Goal: Feedback & Contribution: Contribute content

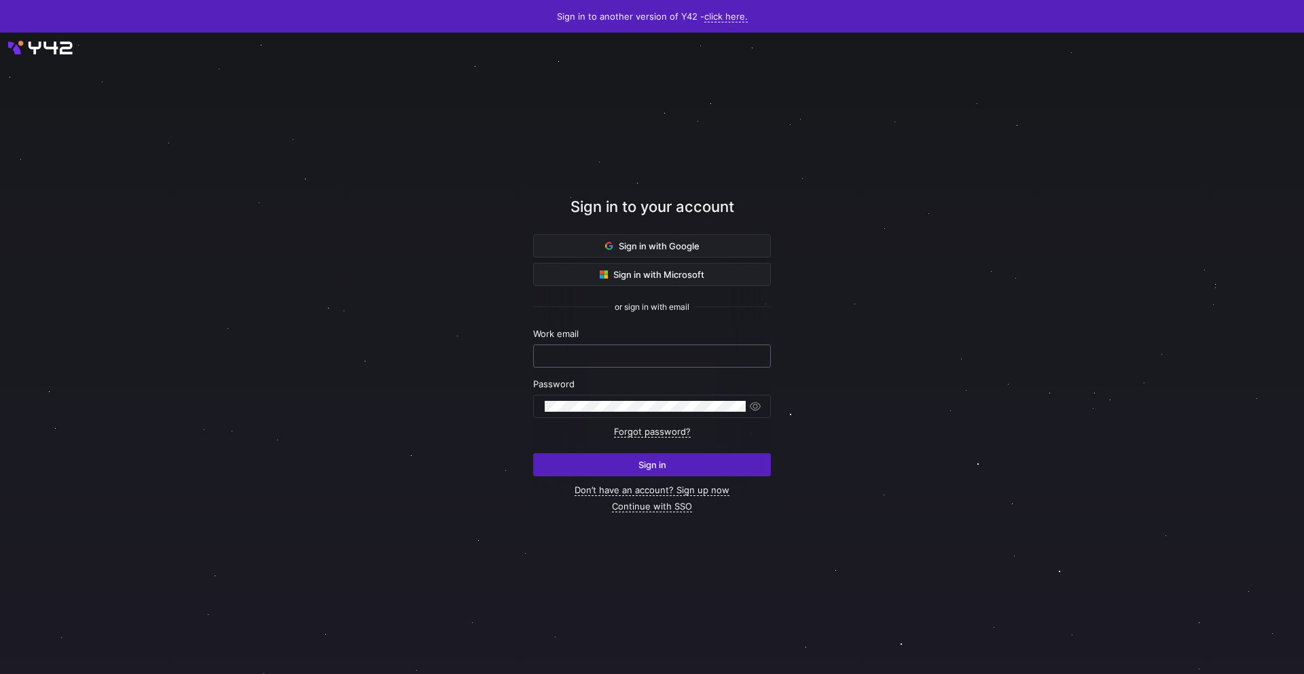
click at [655, 348] on div at bounding box center [652, 356] width 215 height 22
type input "data.admin@cryptopond.xyz"
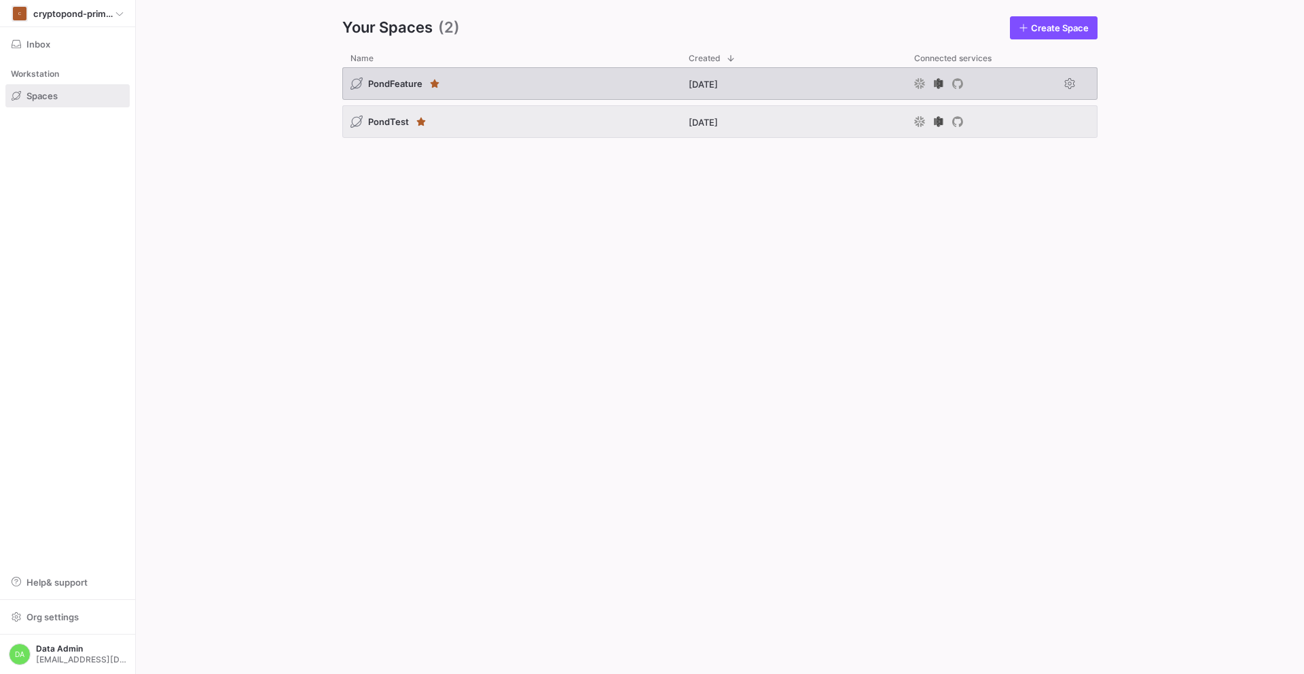
click at [554, 86] on div "PondFeature" at bounding box center [511, 83] width 338 height 33
click at [446, 79] on div "PondFeature" at bounding box center [511, 83] width 338 height 33
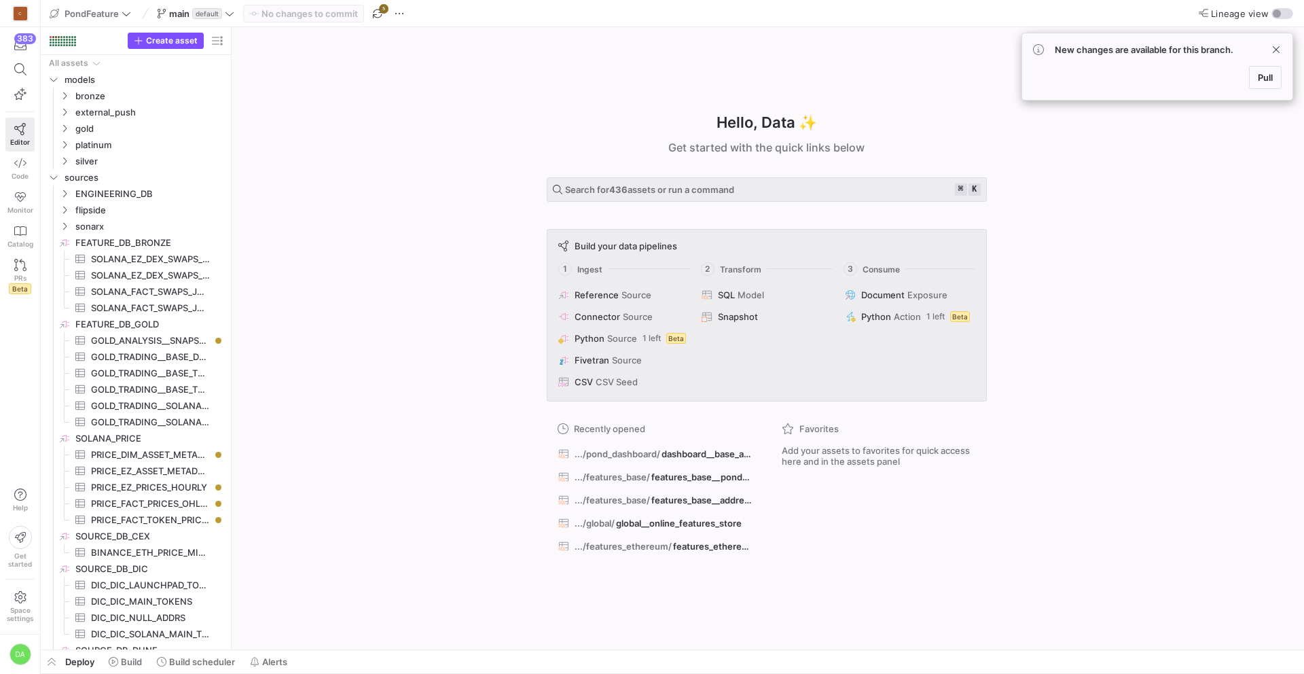
drag, startPoint x: 1258, startPoint y: 75, endPoint x: 918, endPoint y: 95, distance: 340.8
click at [1259, 75] on span "Pull" at bounding box center [1265, 77] width 15 height 11
click at [21, 238] on link "Catalog" at bounding box center [19, 236] width 29 height 34
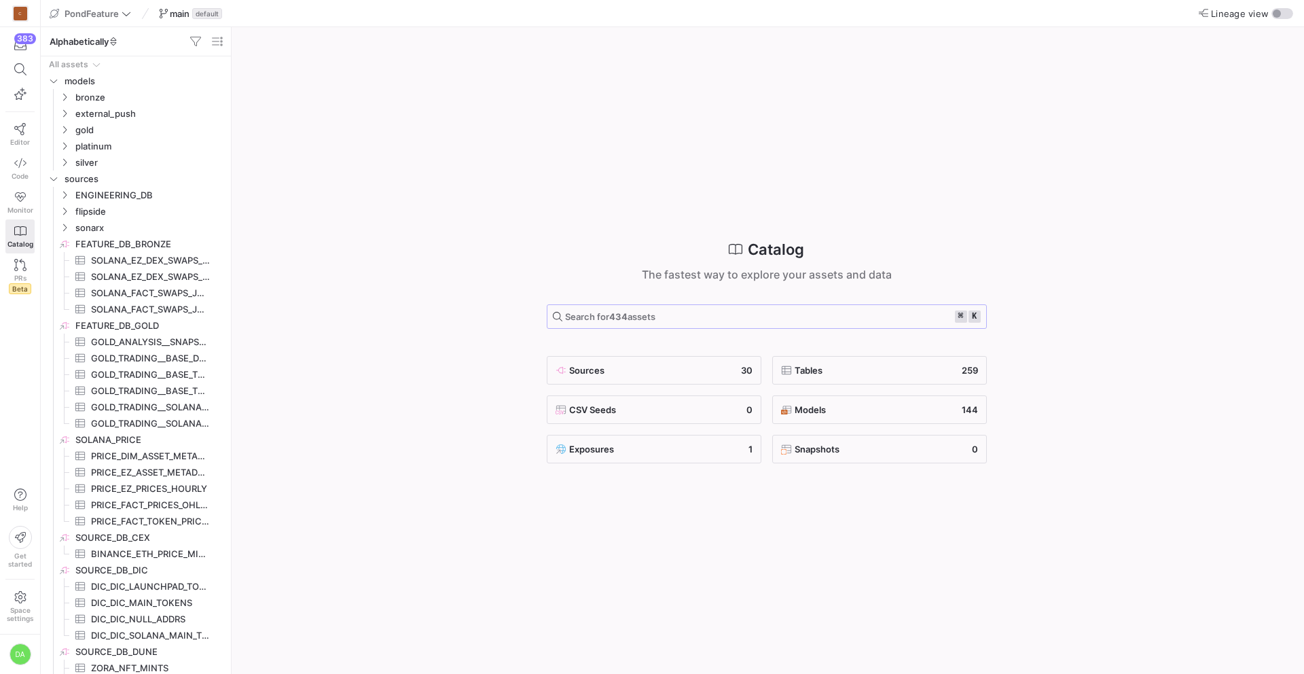
click at [663, 315] on span "Search for 434 assets ⌘ k" at bounding box center [767, 316] width 428 height 12
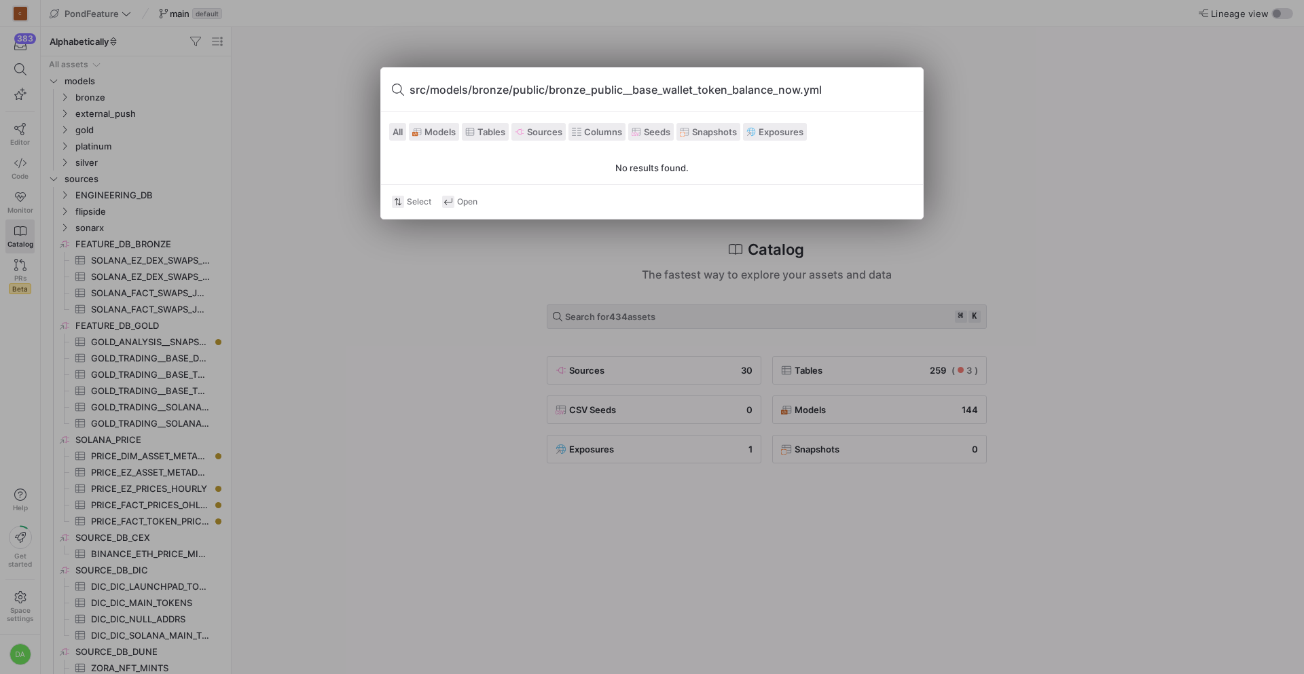
drag, startPoint x: 547, startPoint y: 92, endPoint x: 282, endPoint y: 93, distance: 264.1
click at [282, 93] on div "src/models/bronze/public/bronze_public__base_wallet_token_balance_now.yml All M…" at bounding box center [652, 337] width 1304 height 674
click at [702, 92] on input "bronze_public__base_wallet_token_balance_now.yml" at bounding box center [660, 90] width 502 height 22
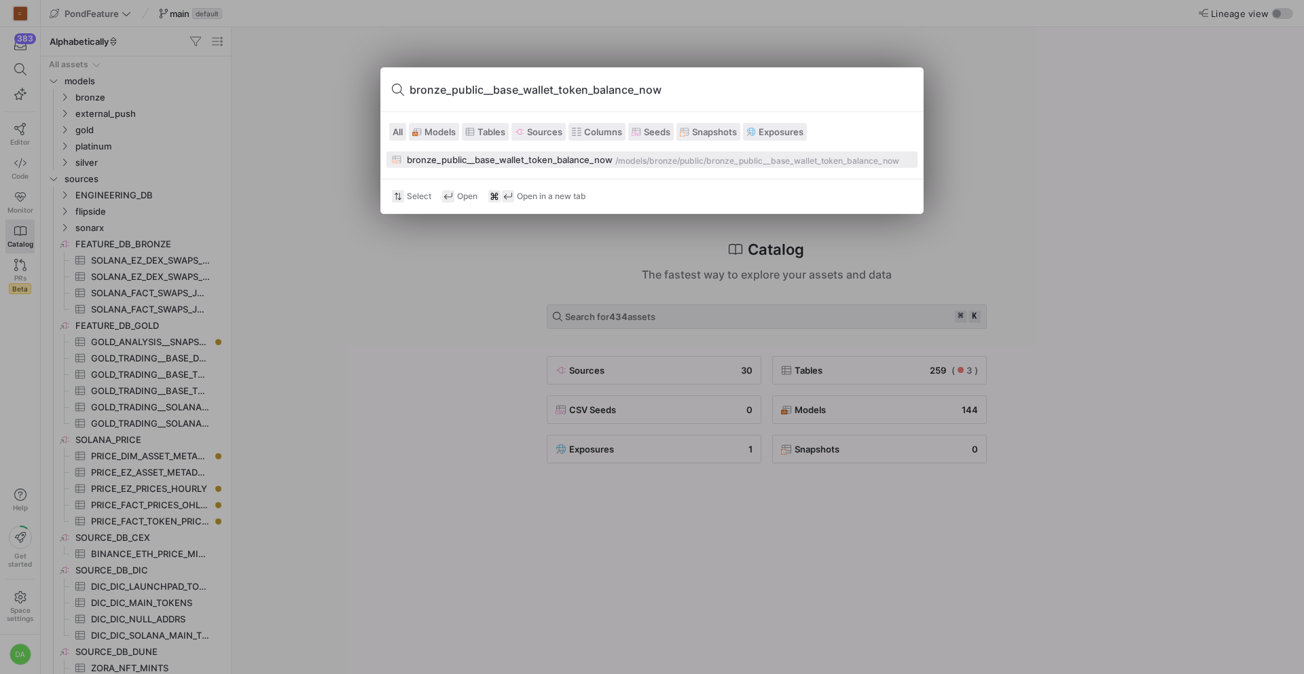
type input "bronze_public__base_wallet_token_balance_now"
click at [650, 158] on div "bronze/public" at bounding box center [676, 161] width 54 height 10
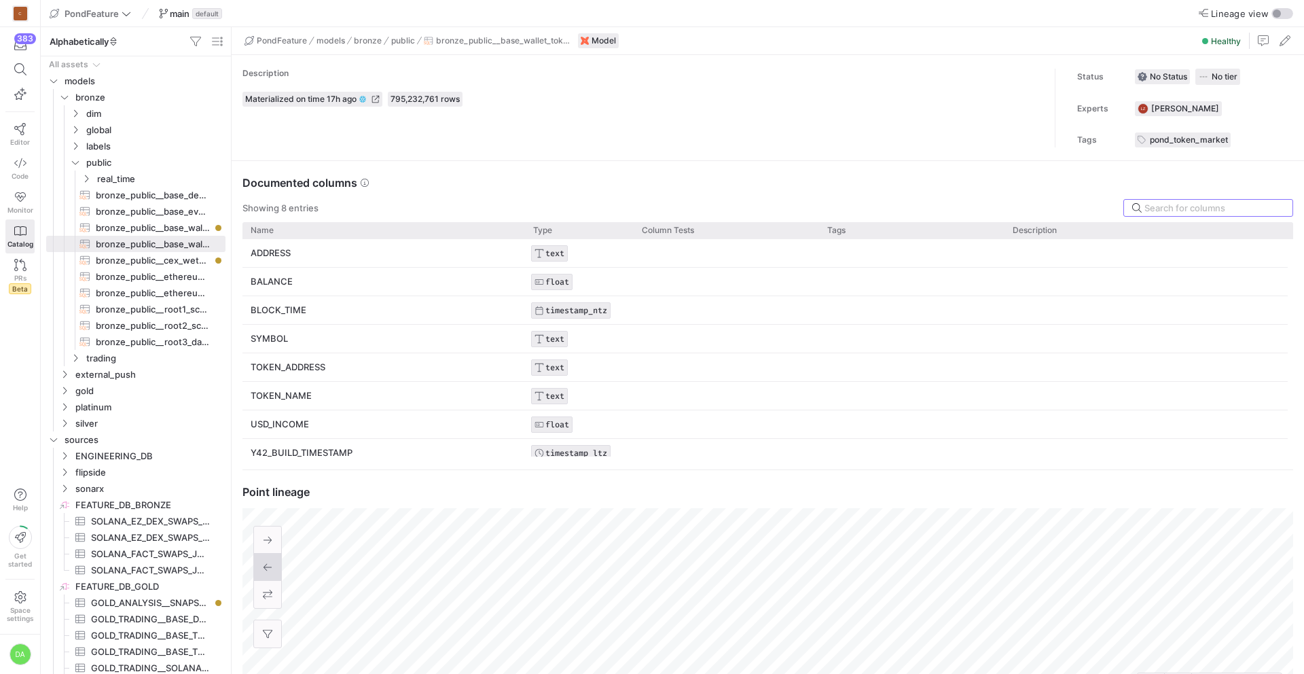
scroll to position [122, 0]
click at [23, 130] on icon at bounding box center [20, 129] width 12 height 12
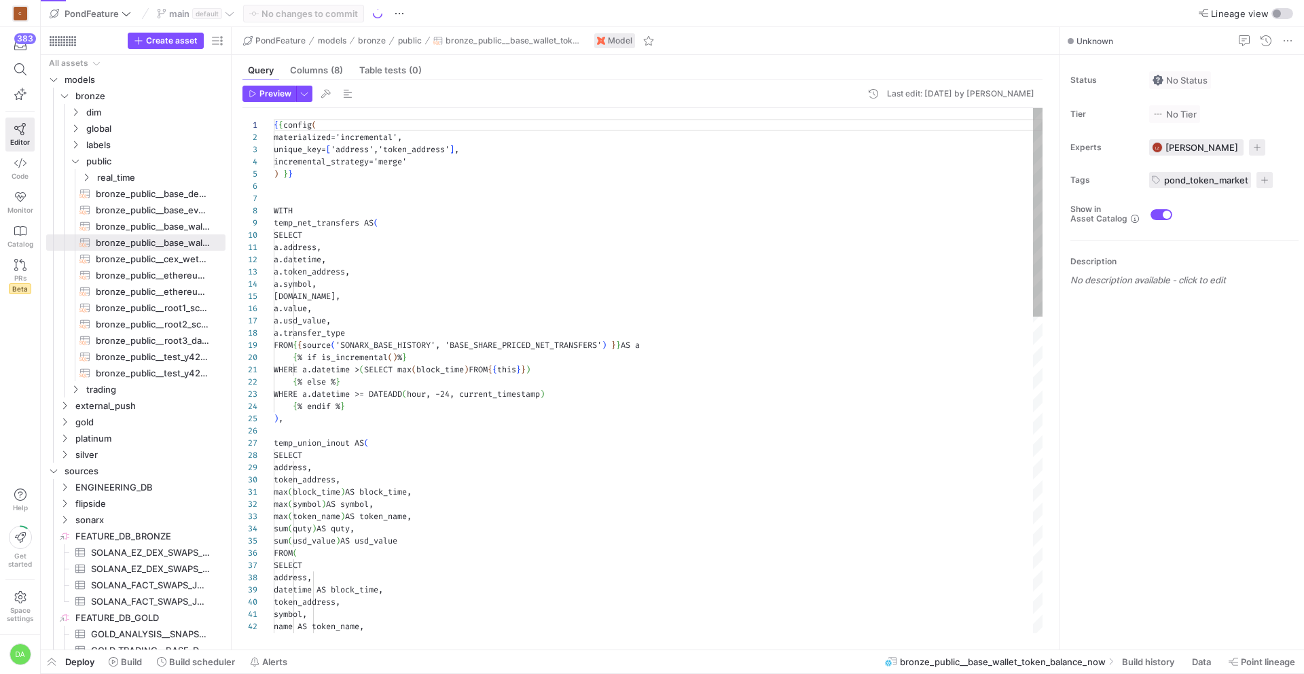
scroll to position [122, 0]
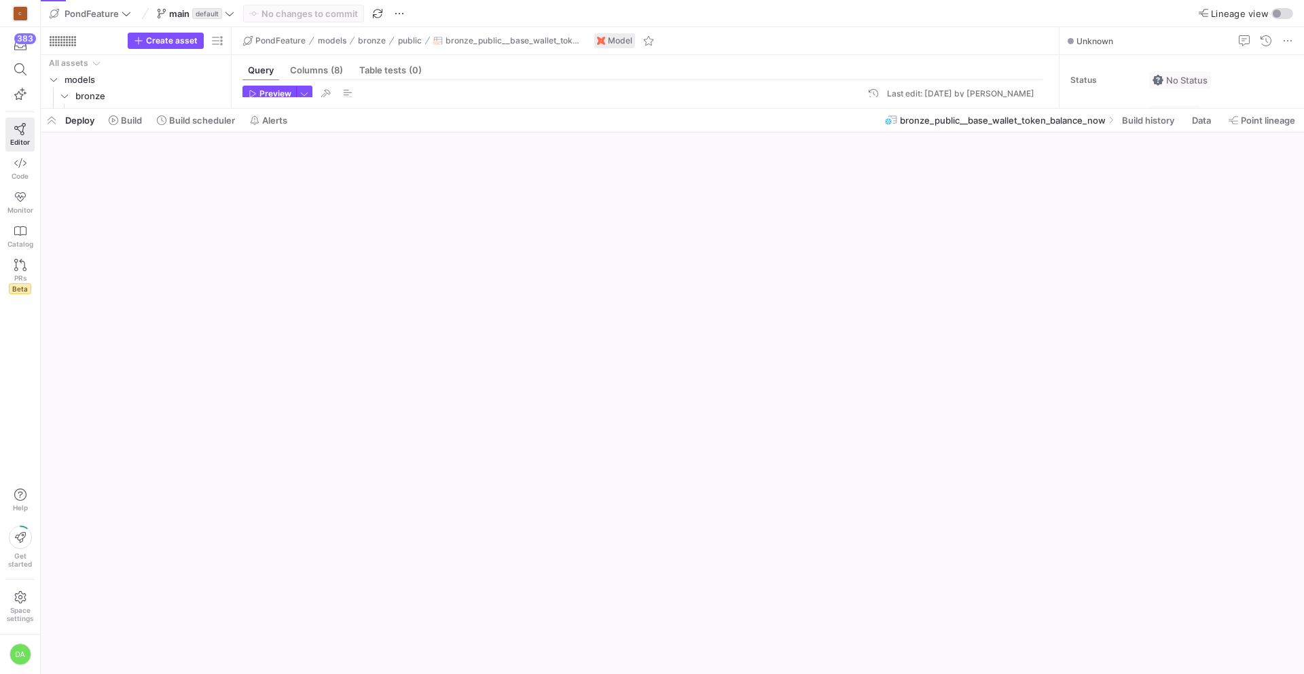
drag, startPoint x: 230, startPoint y: 648, endPoint x: 293, endPoint y: -60, distance: 711.0
click at [293, 0] on html "C 383 Editor Code Monitor Catalog PRs Beta Help Get started Space settings DA P…" at bounding box center [652, 337] width 1304 height 674
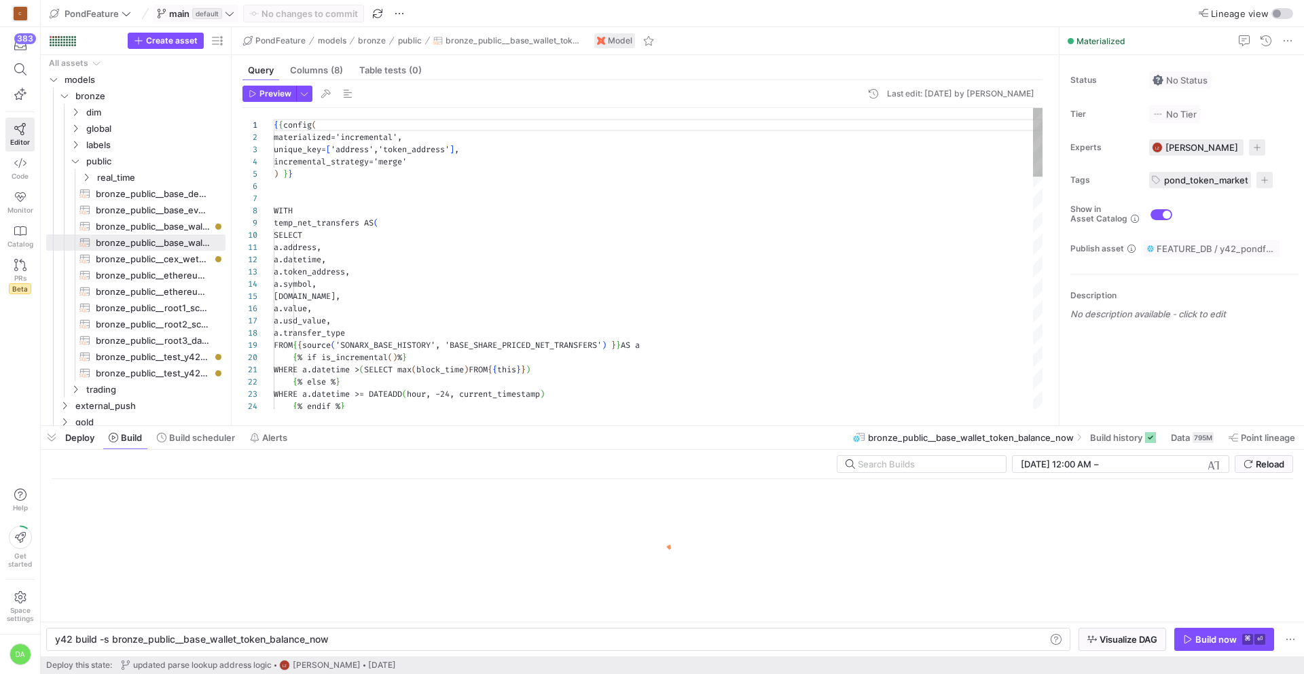
scroll to position [0, 272]
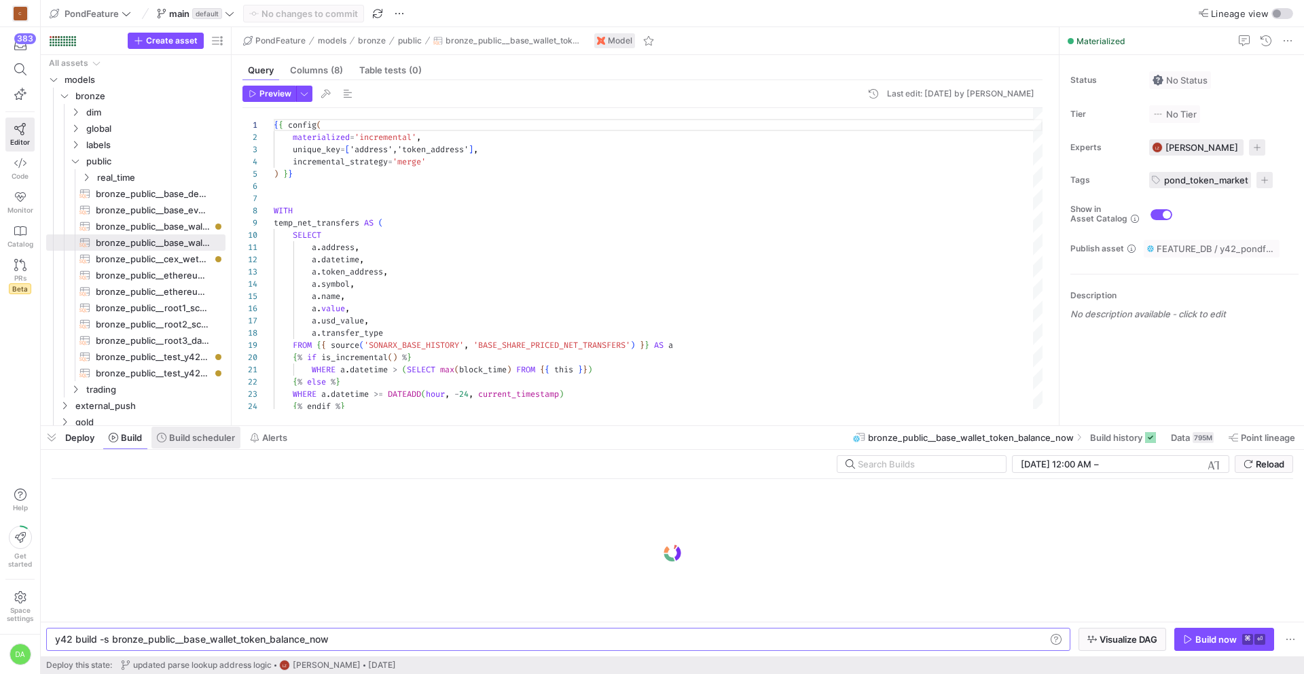
click at [209, 441] on span "Build scheduler" at bounding box center [202, 437] width 66 height 11
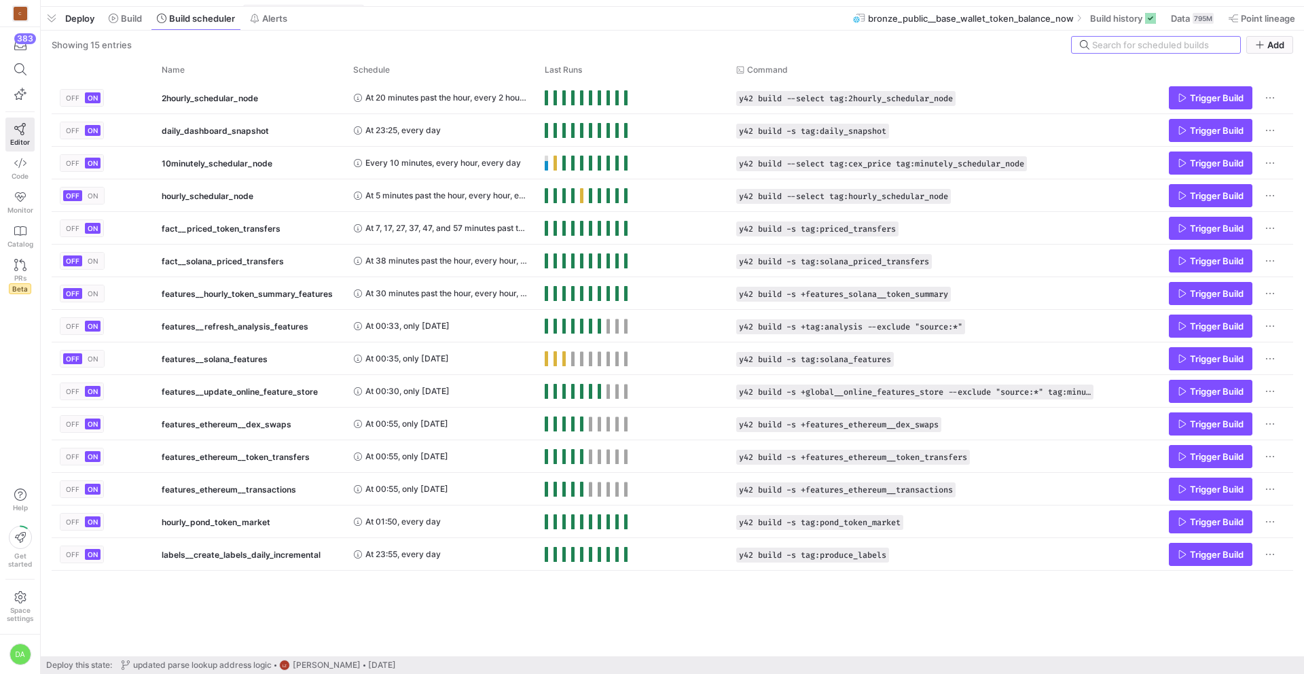
drag, startPoint x: 389, startPoint y: 426, endPoint x: 401, endPoint y: 25, distance: 400.8
click at [405, 6] on div at bounding box center [672, 6] width 1263 height 5
click at [499, 631] on div "OFF ON 2hourly_schedular_node At 20 minutes past the hour, every 2 hours, every…" at bounding box center [672, 368] width 1241 height 575
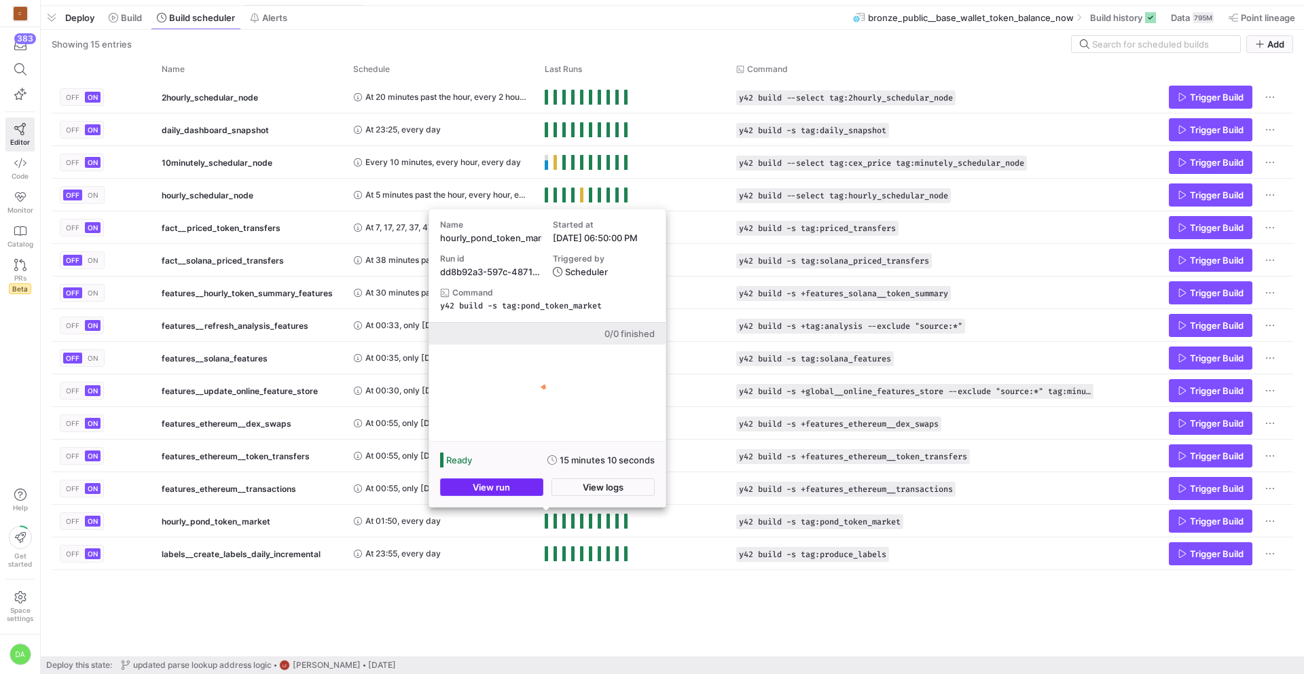
click at [518, 487] on span "button" at bounding box center [492, 487] width 102 height 16
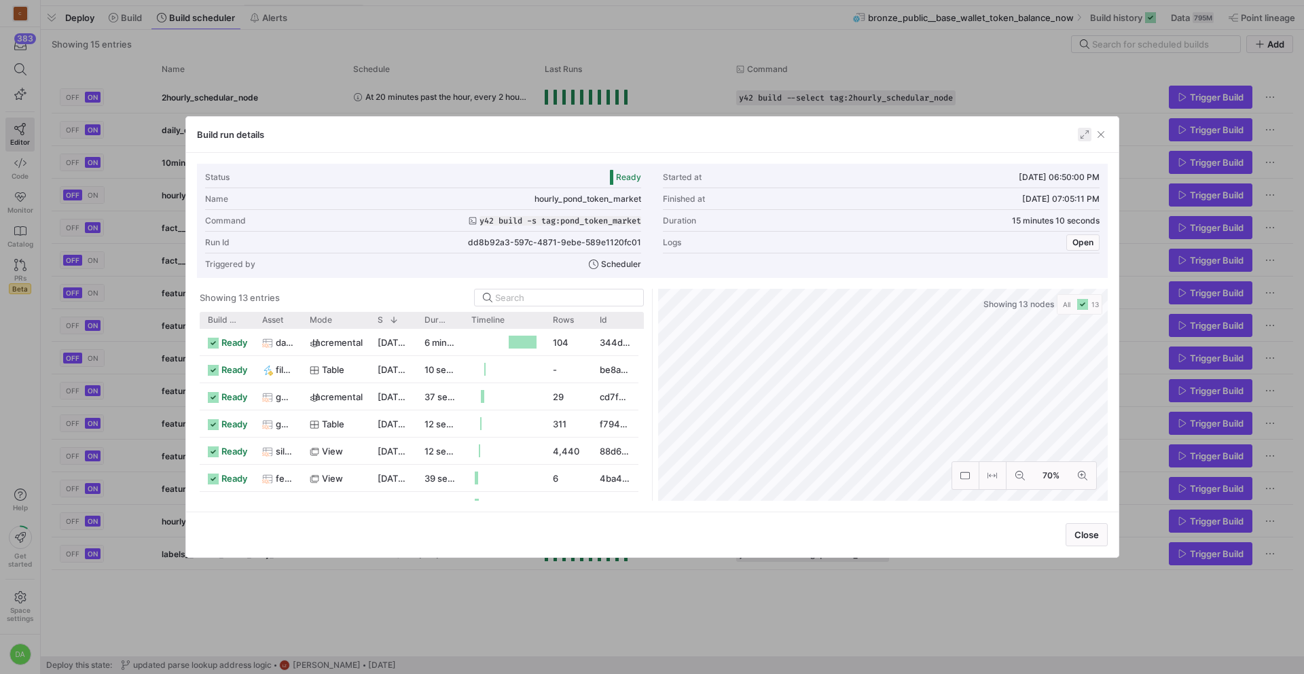
click at [1086, 132] on span "button" at bounding box center [1085, 135] width 14 height 14
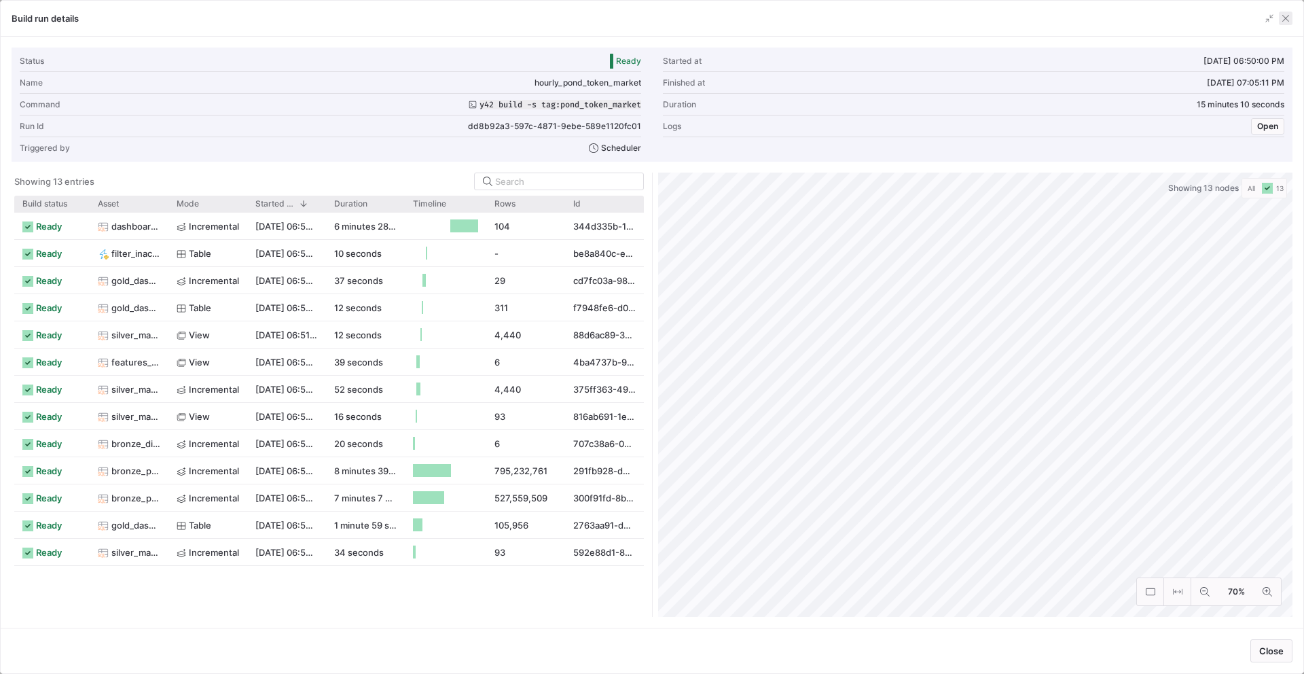
click at [1285, 20] on span "button" at bounding box center [1286, 19] width 14 height 14
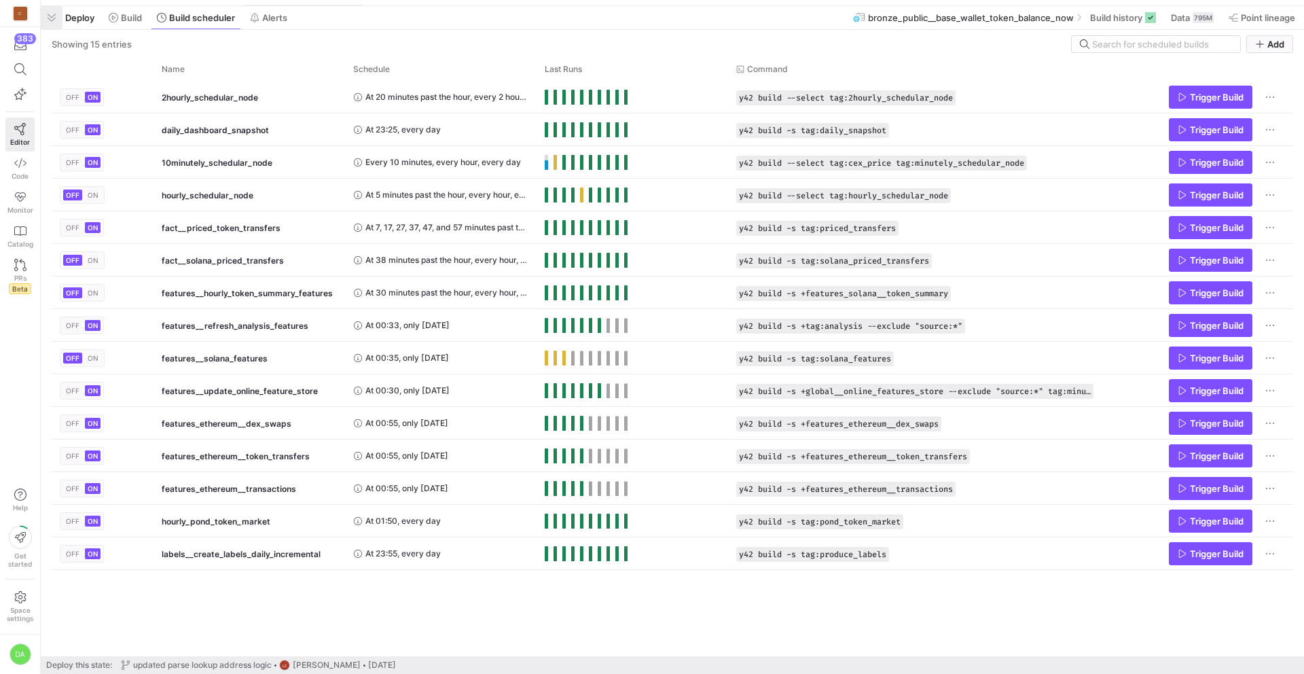
click at [57, 16] on span "button" at bounding box center [52, 17] width 22 height 23
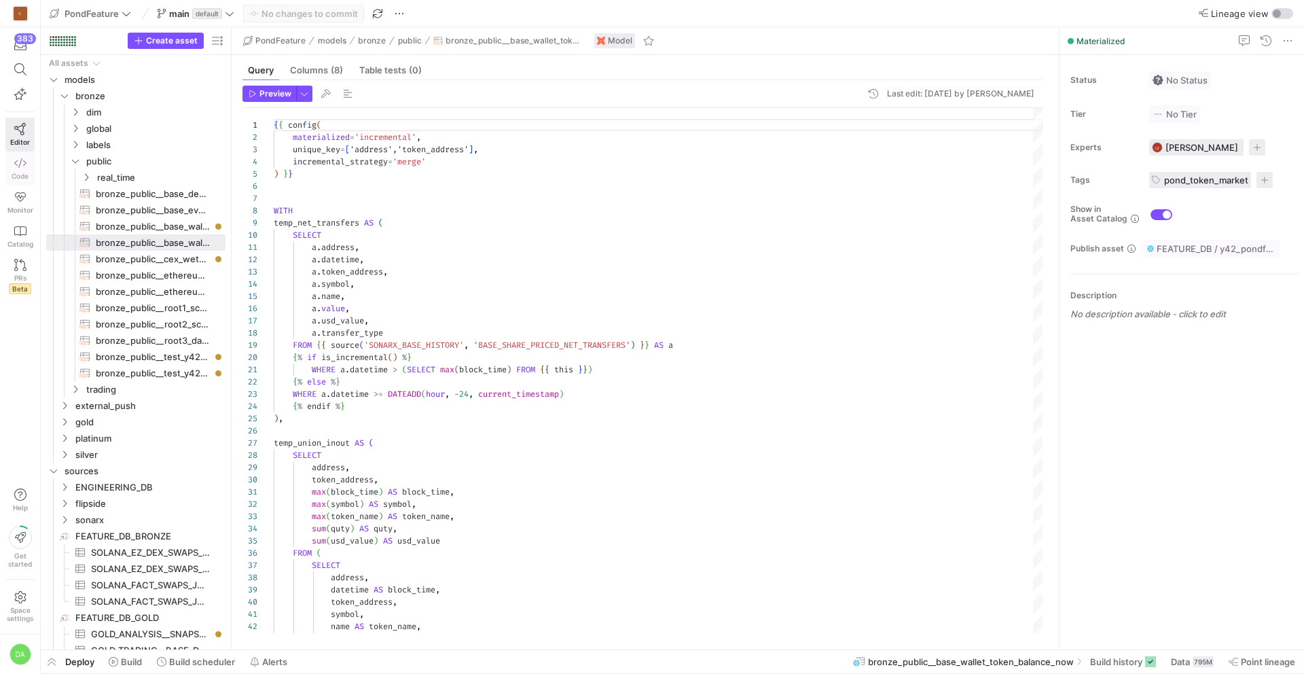
click at [15, 169] on link "Code" at bounding box center [19, 168] width 29 height 34
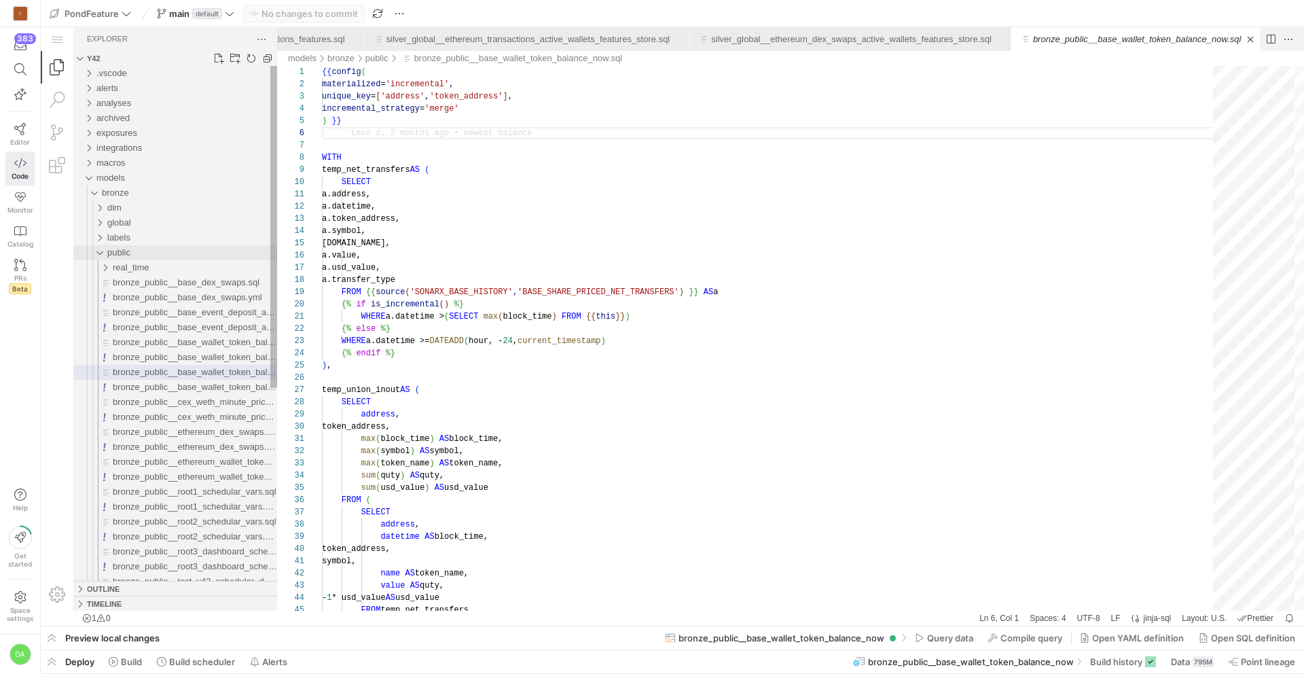
scroll to position [0, 439]
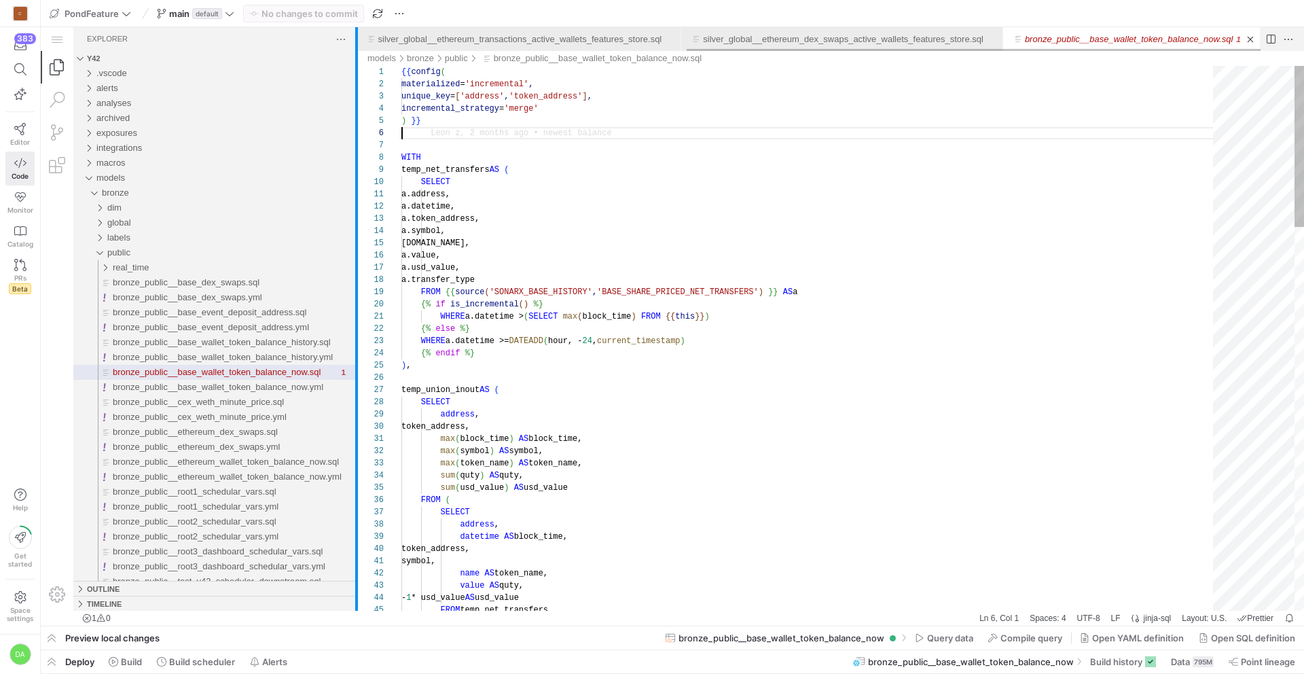
drag, startPoint x: 277, startPoint y: 311, endPoint x: 356, endPoint y: 312, distance: 79.4
click at [356, 312] on div at bounding box center [356, 318] width 3 height 583
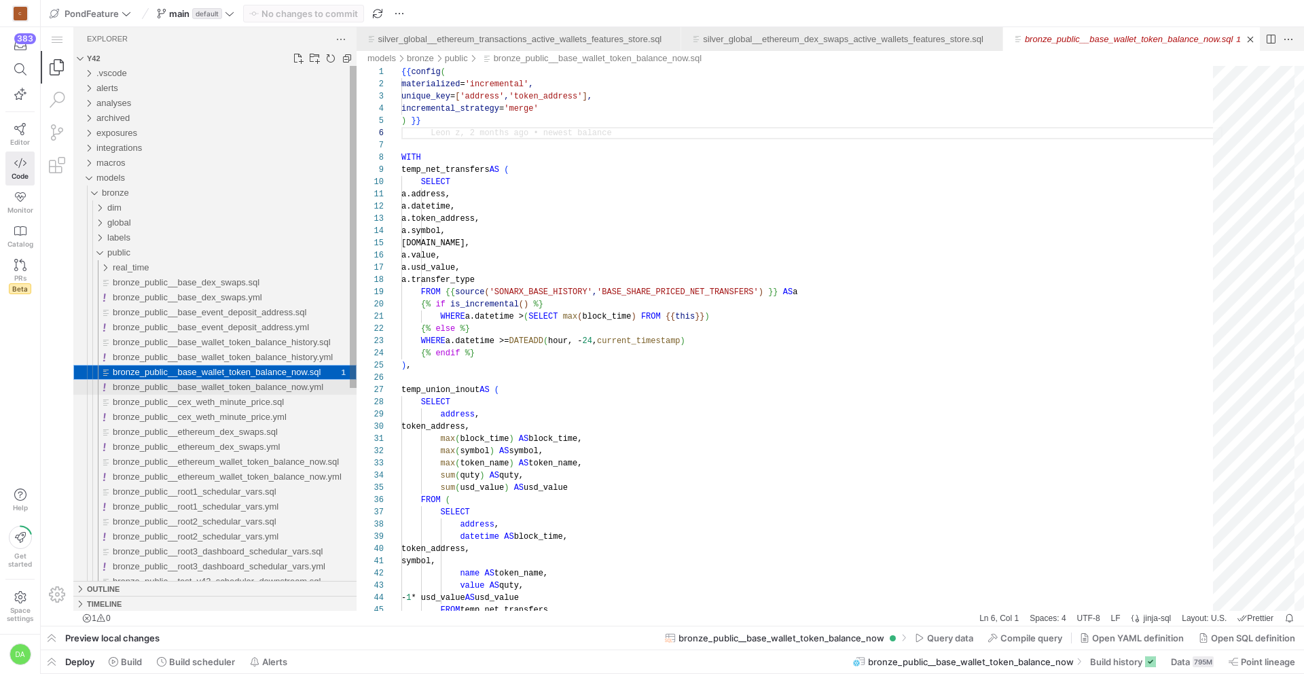
click at [304, 394] on div "bronze_public__base_wallet_token_balance_now.yml" at bounding box center [235, 387] width 244 height 15
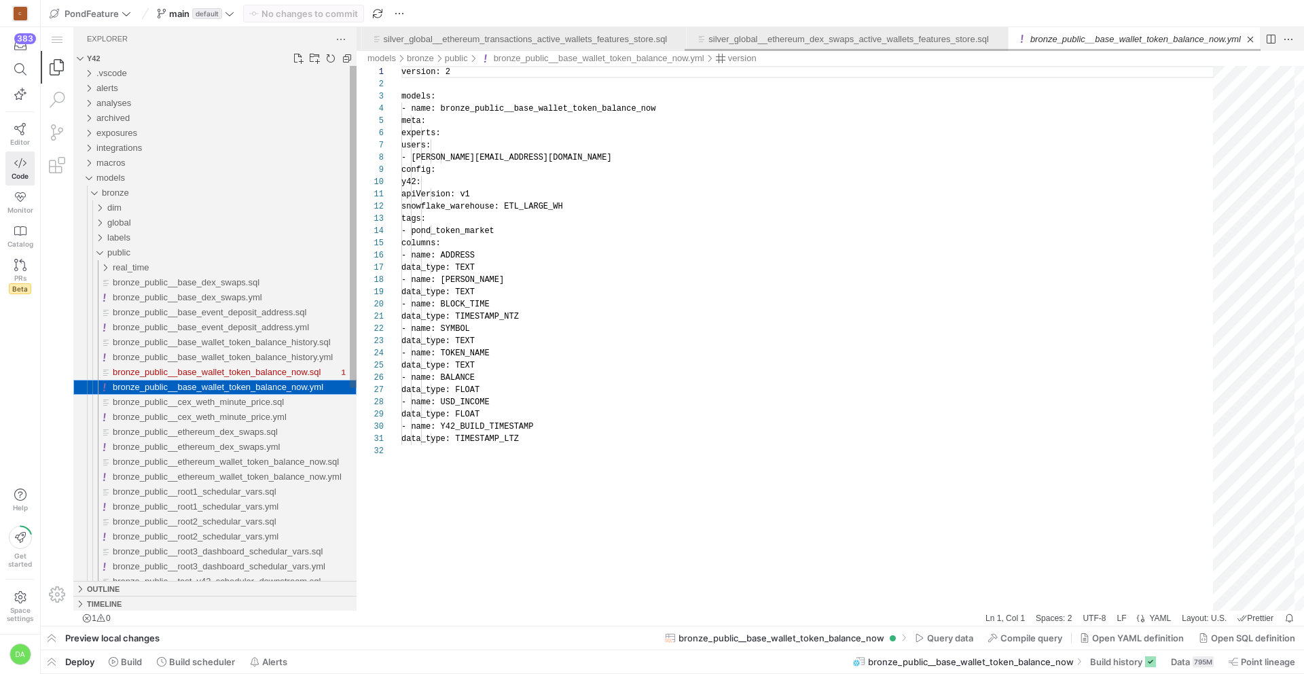
scroll to position [122, 0]
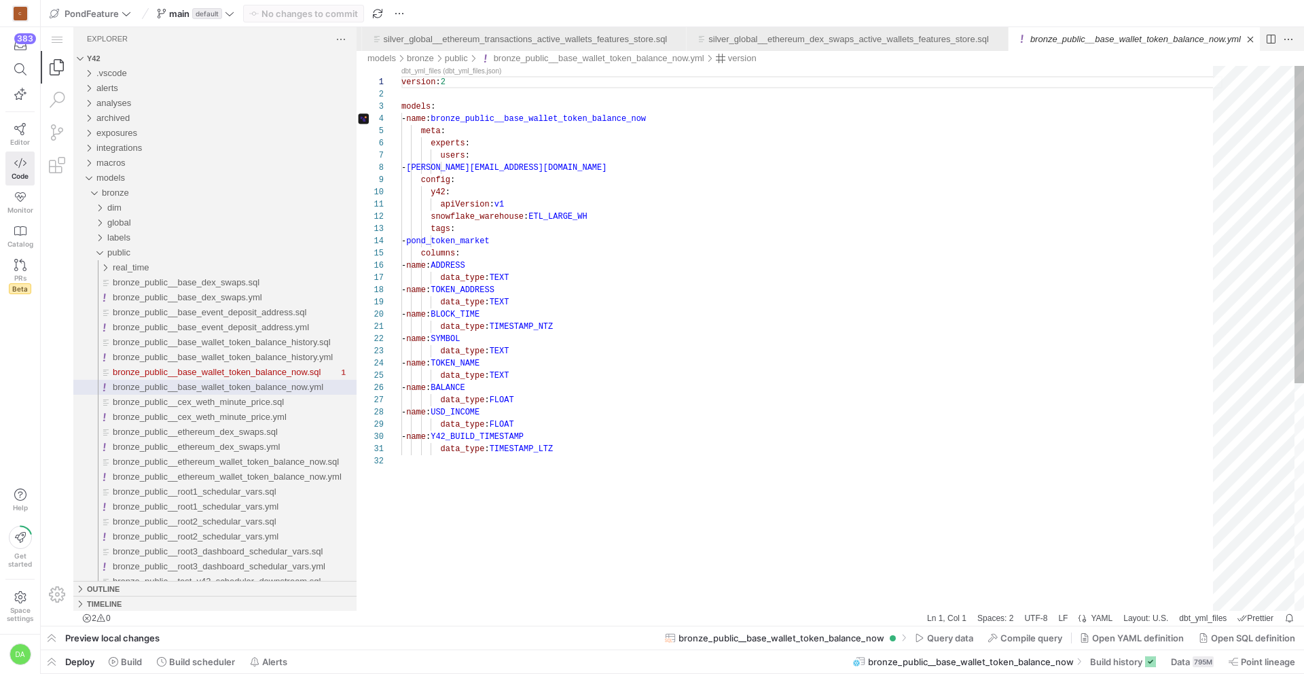
click at [579, 218] on div "version : 2 models : - name : bronze_public__base_wallet_token_balance_now meta…" at bounding box center [811, 533] width 821 height 934
type textarea "apiVersion: v1 snowflake_warehouse: ETL_WH tags: - pond_token_market columns: -…"
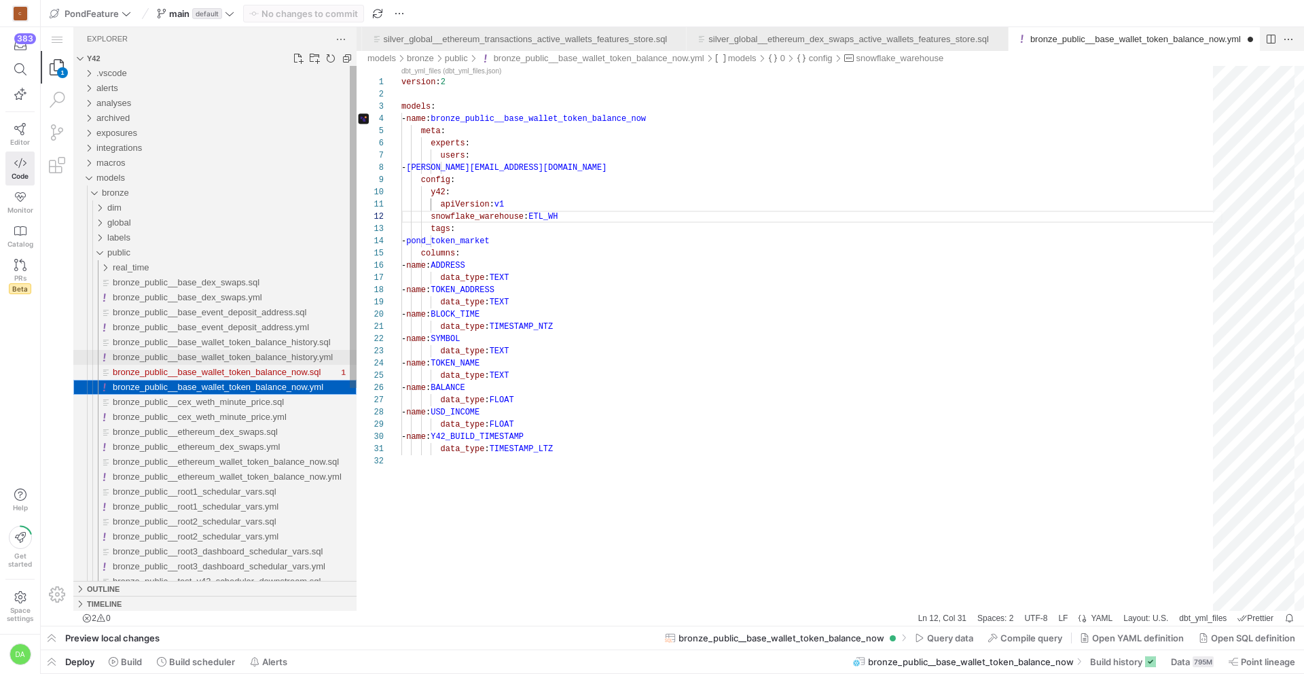
click at [287, 362] on div "bronze_public__base_wallet_token_balance_history.yml" at bounding box center [235, 357] width 244 height 15
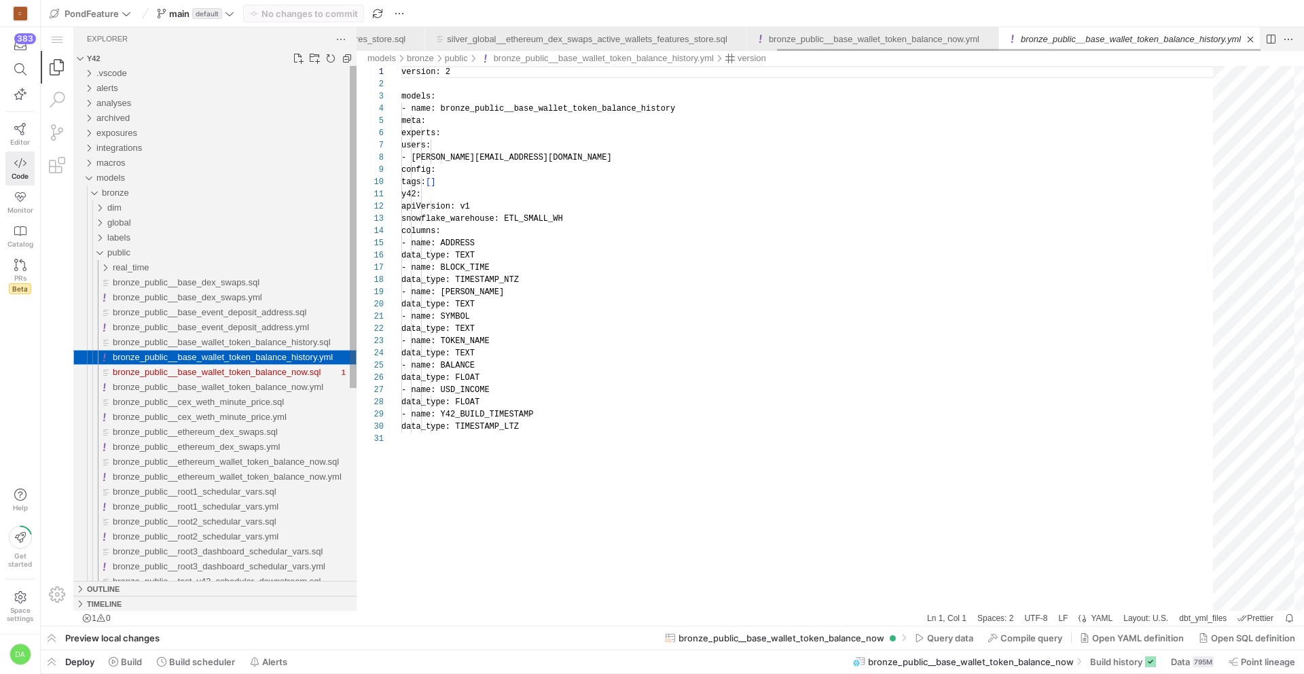
scroll to position [122, 0]
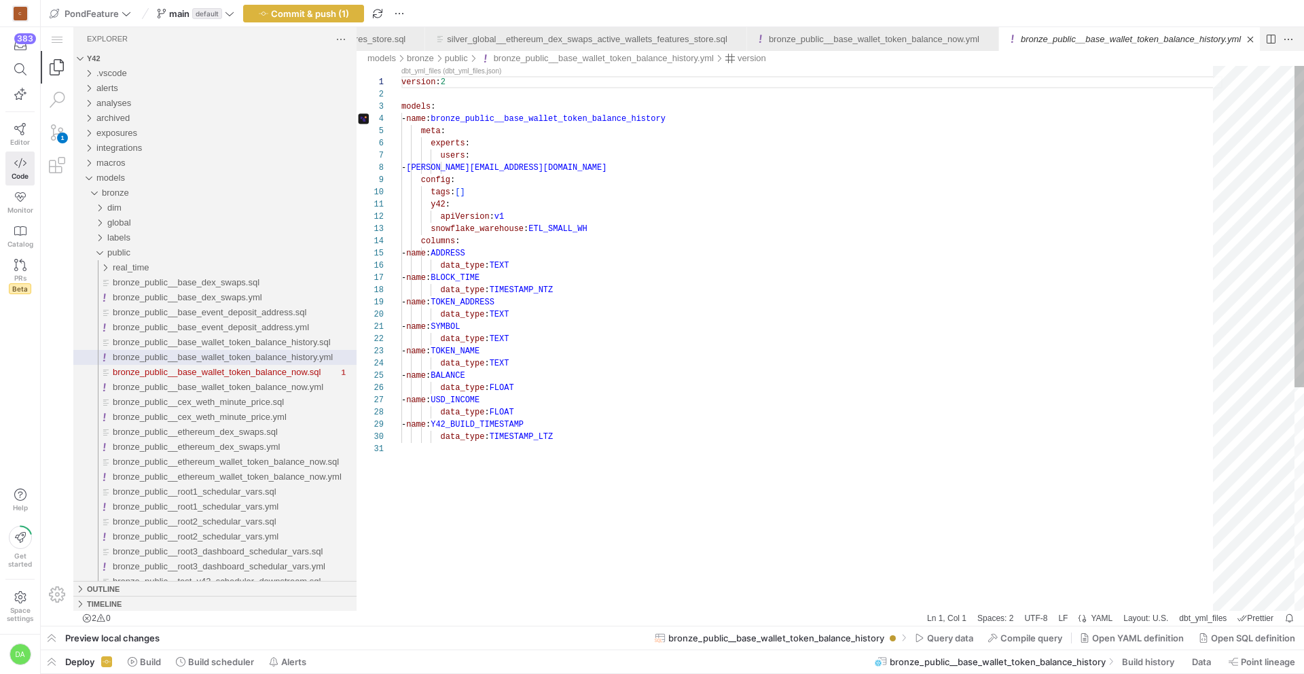
click at [581, 230] on div "version : 2 models : - name : bronze_public__base_wallet_token_balance_history …" at bounding box center [811, 526] width 821 height 921
type textarea "y42: apiVersion: v1 snowflake_warehouse: ETL_SMALL_WH columns: - name: ADDRESS …"
click at [1135, 659] on span "Build history" at bounding box center [1148, 661] width 52 height 11
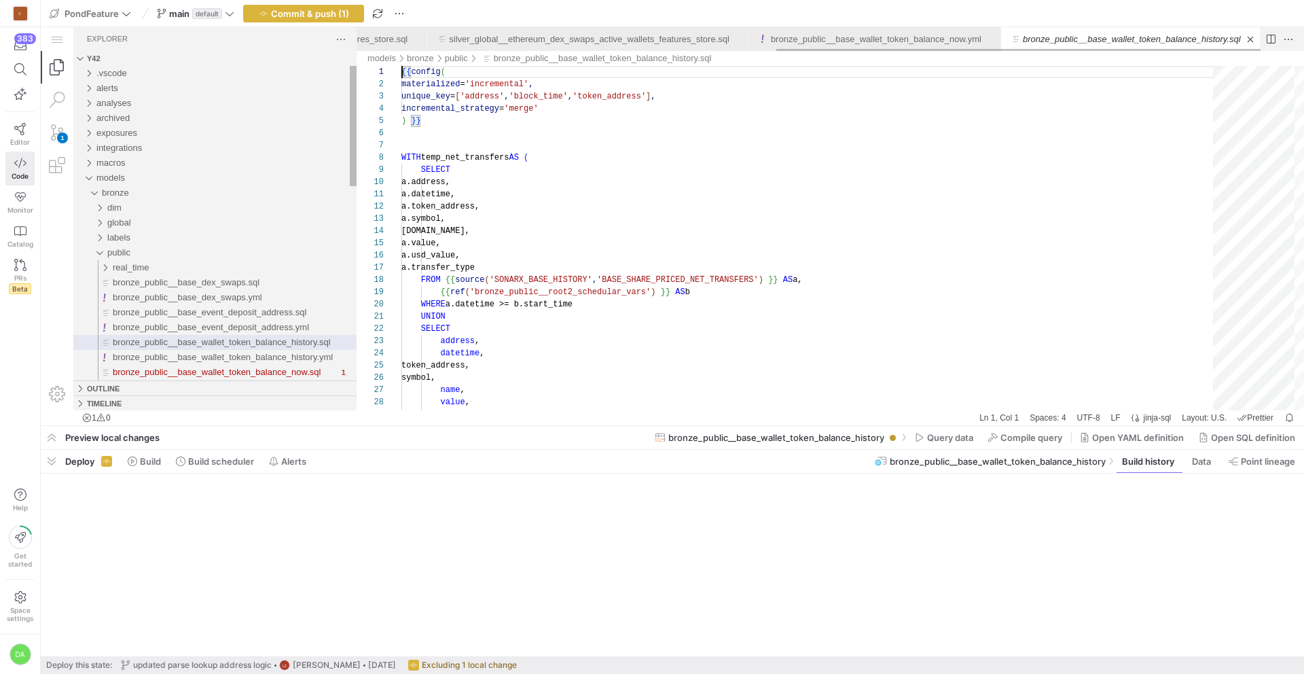
scroll to position [0, 783]
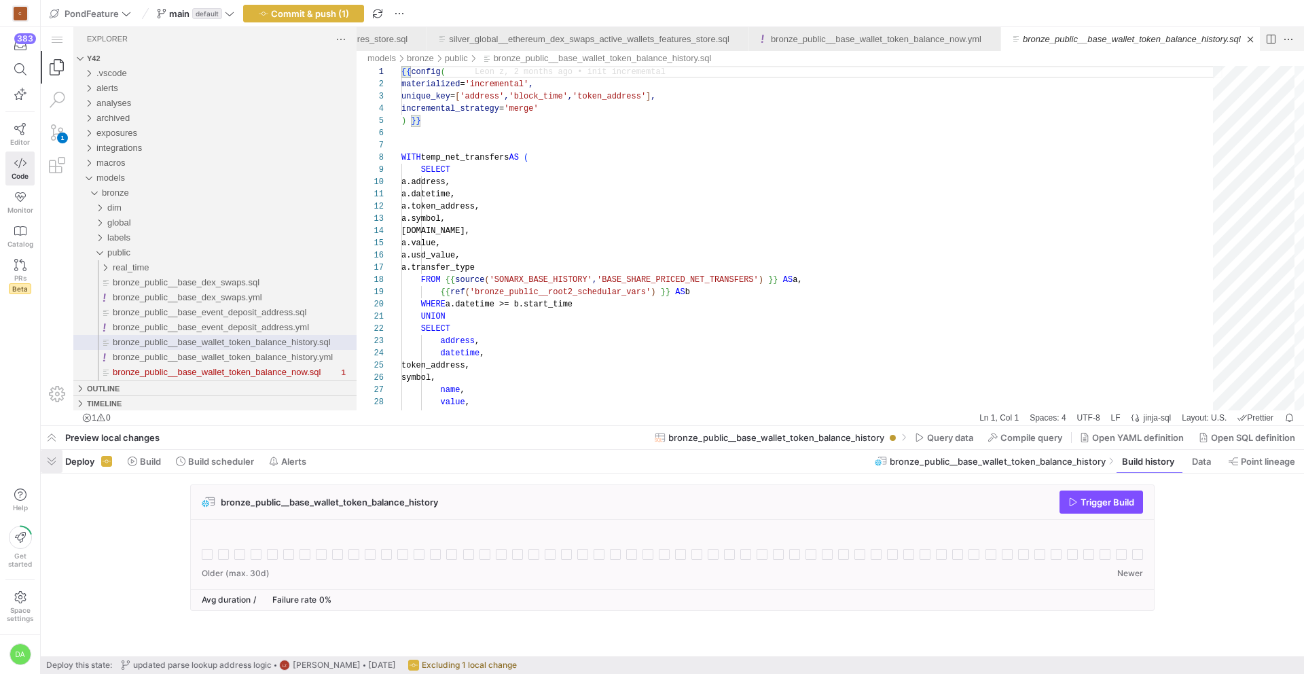
click at [58, 457] on span "button" at bounding box center [52, 461] width 22 height 23
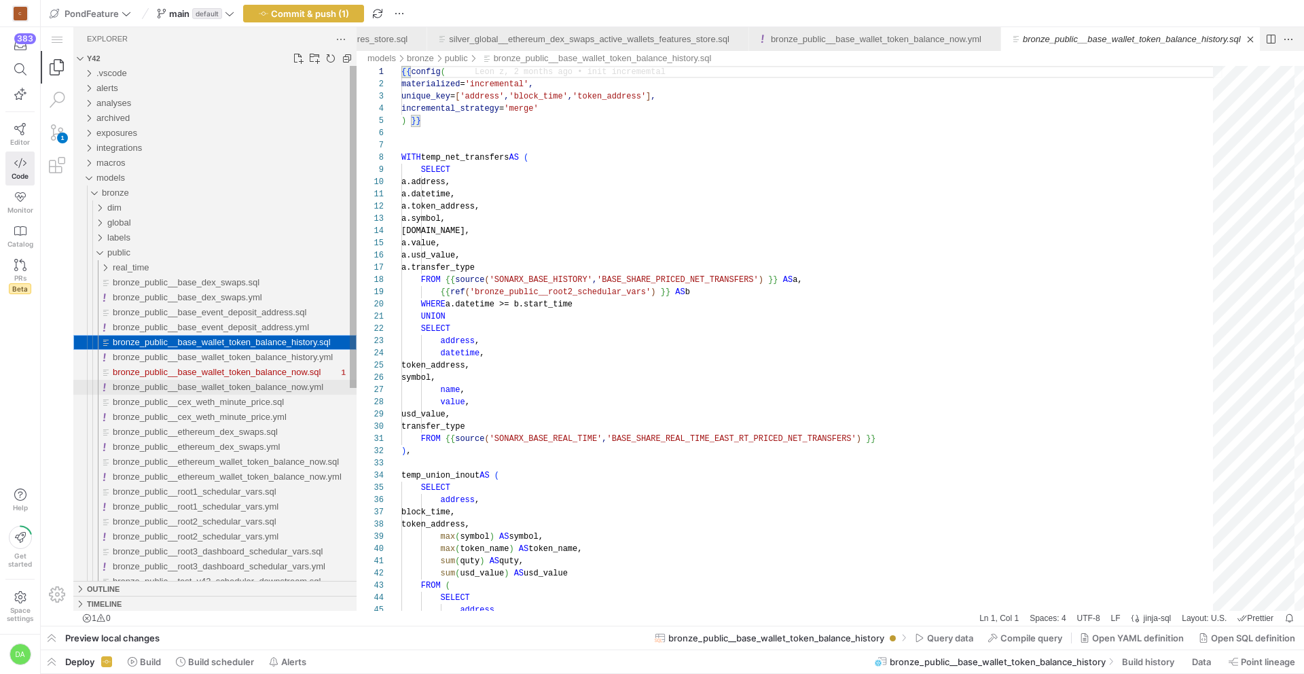
click at [307, 386] on span "bronze_public__base_wallet_token_balance_now.yml" at bounding box center [218, 387] width 210 height 10
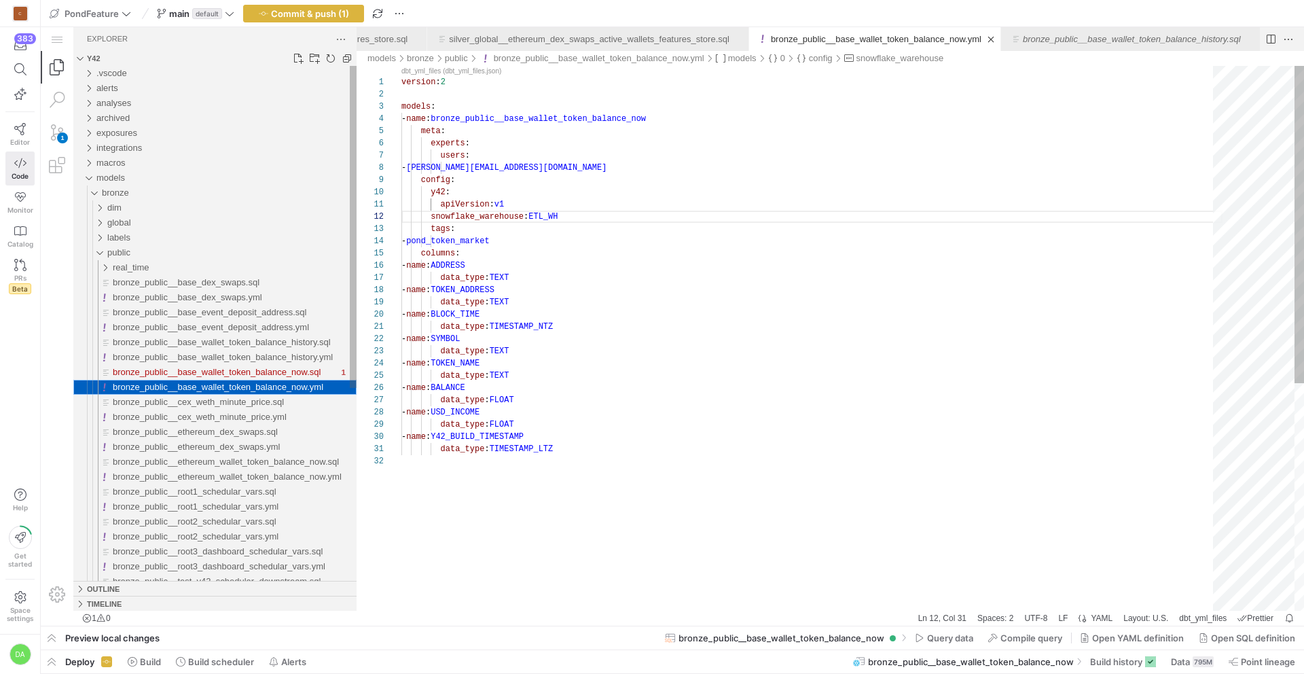
scroll to position [122, 147]
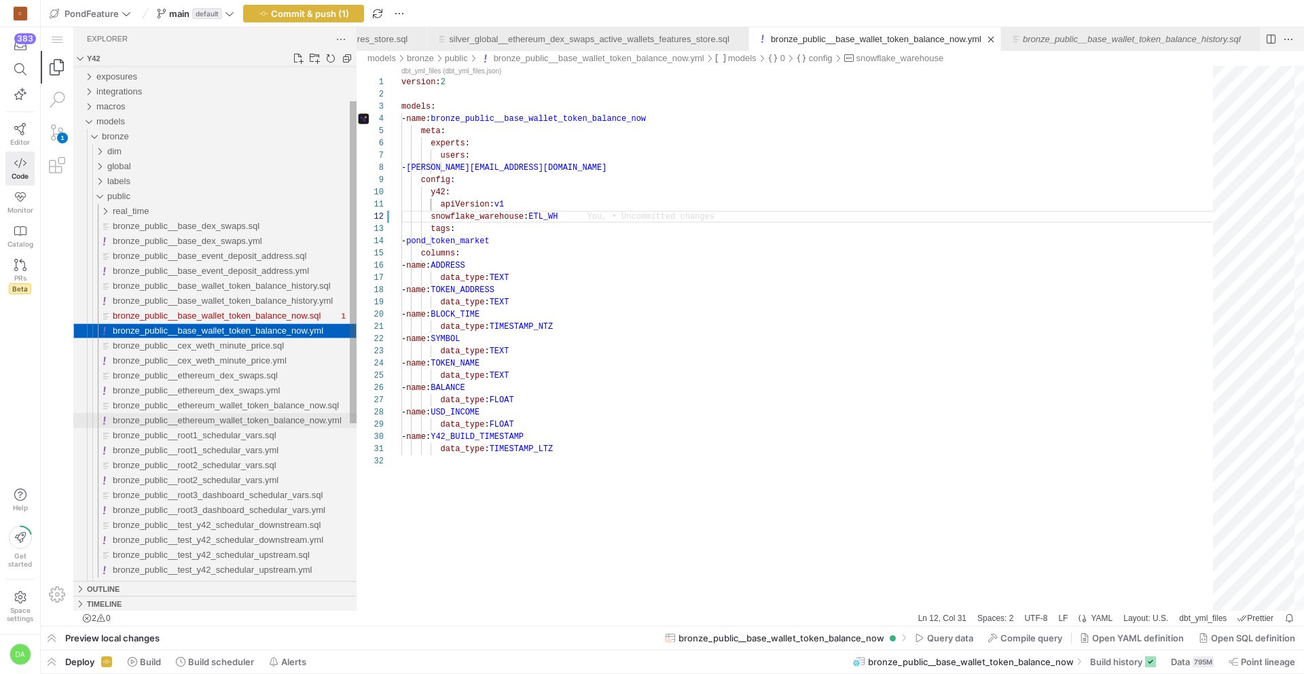
click at [323, 422] on span "bronze_public__ethereum_wallet_token_balance_now.yml" at bounding box center [227, 420] width 229 height 10
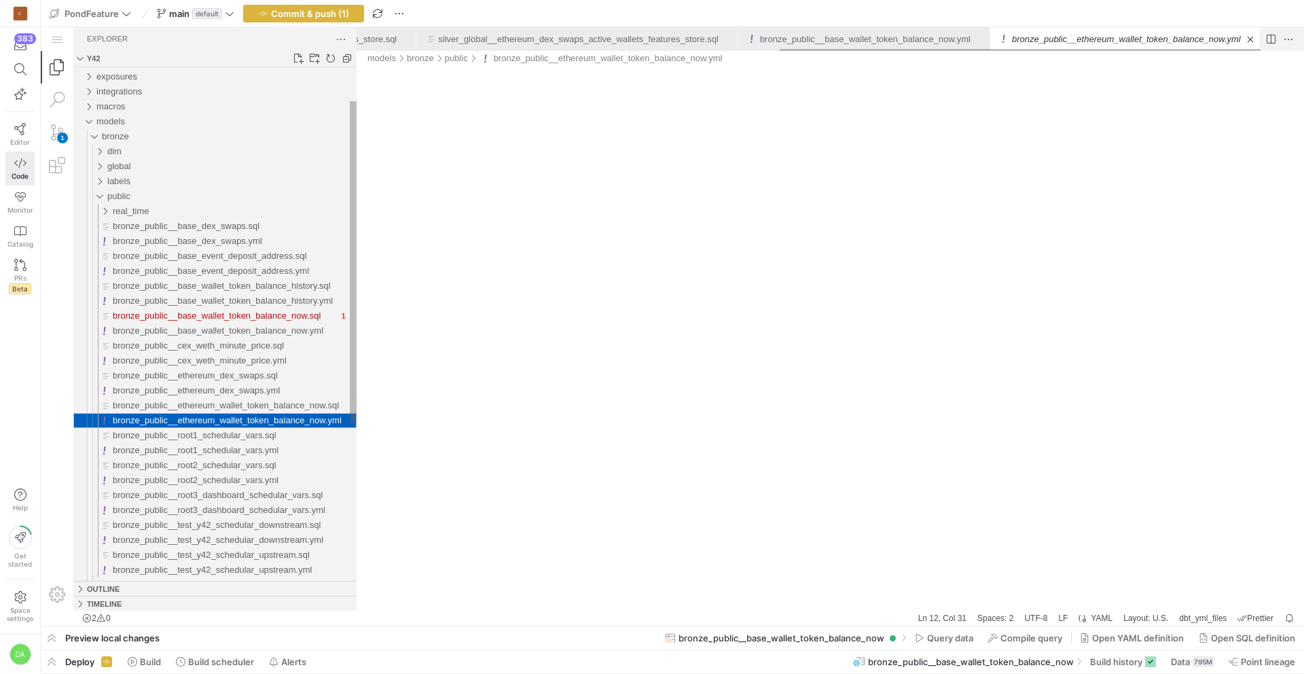
scroll to position [0, 793]
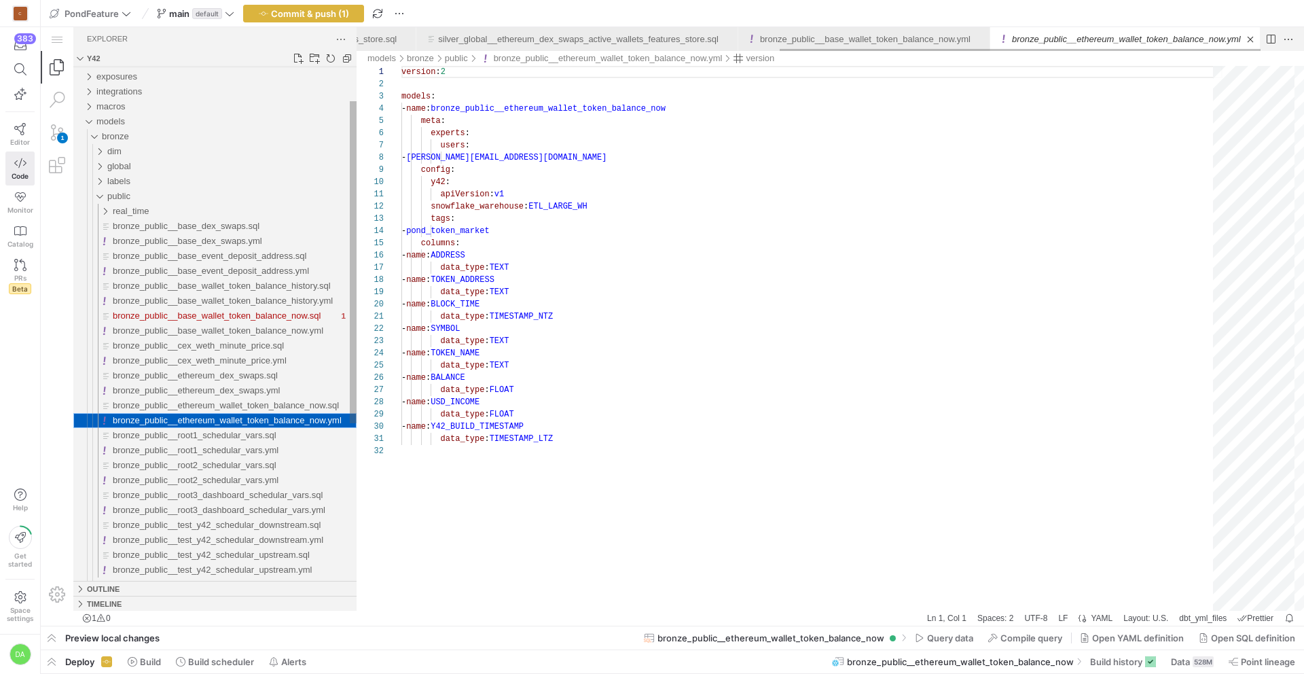
scroll to position [122, 0]
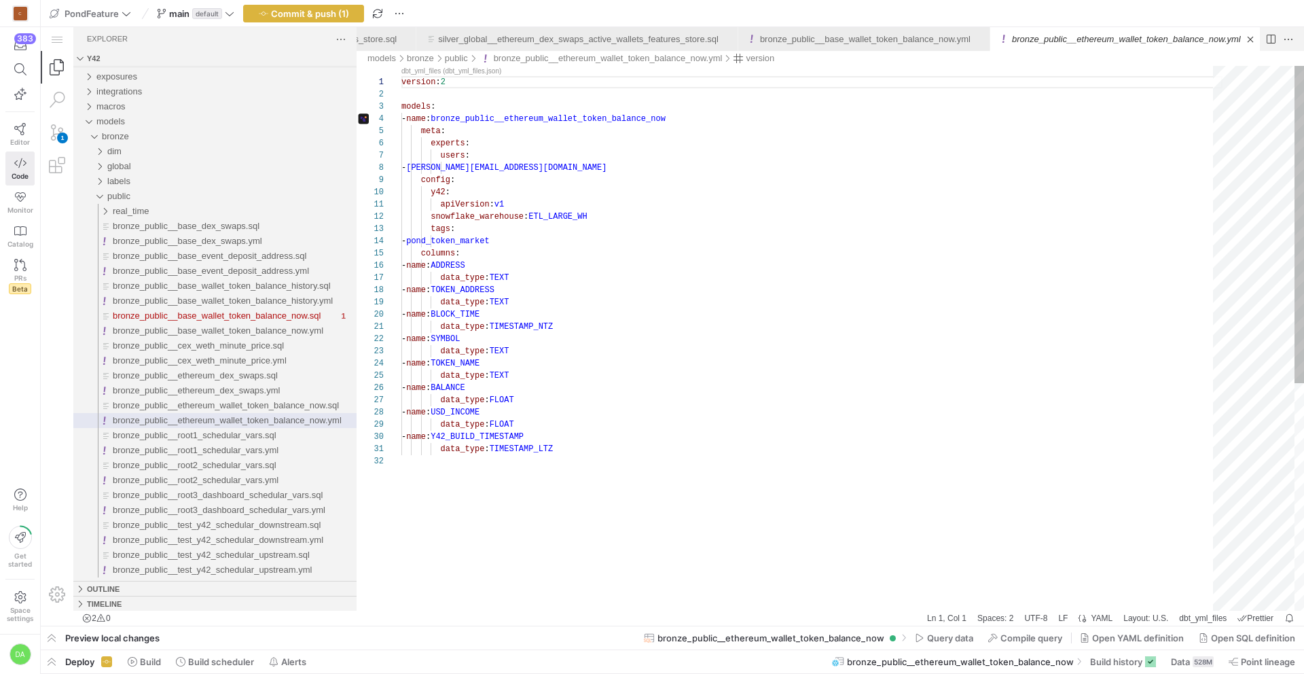
click at [579, 211] on div "version : 2 models : - name : bronze_public__ethereum_wallet_token_balance_now …" at bounding box center [811, 533] width 821 height 934
type textarea "apiVersion: v1 snowflake_warehouse: ETL_WH tags: - pond_token_market columns: -…"
click at [320, 16] on span "Commit & push (1)" at bounding box center [310, 13] width 78 height 11
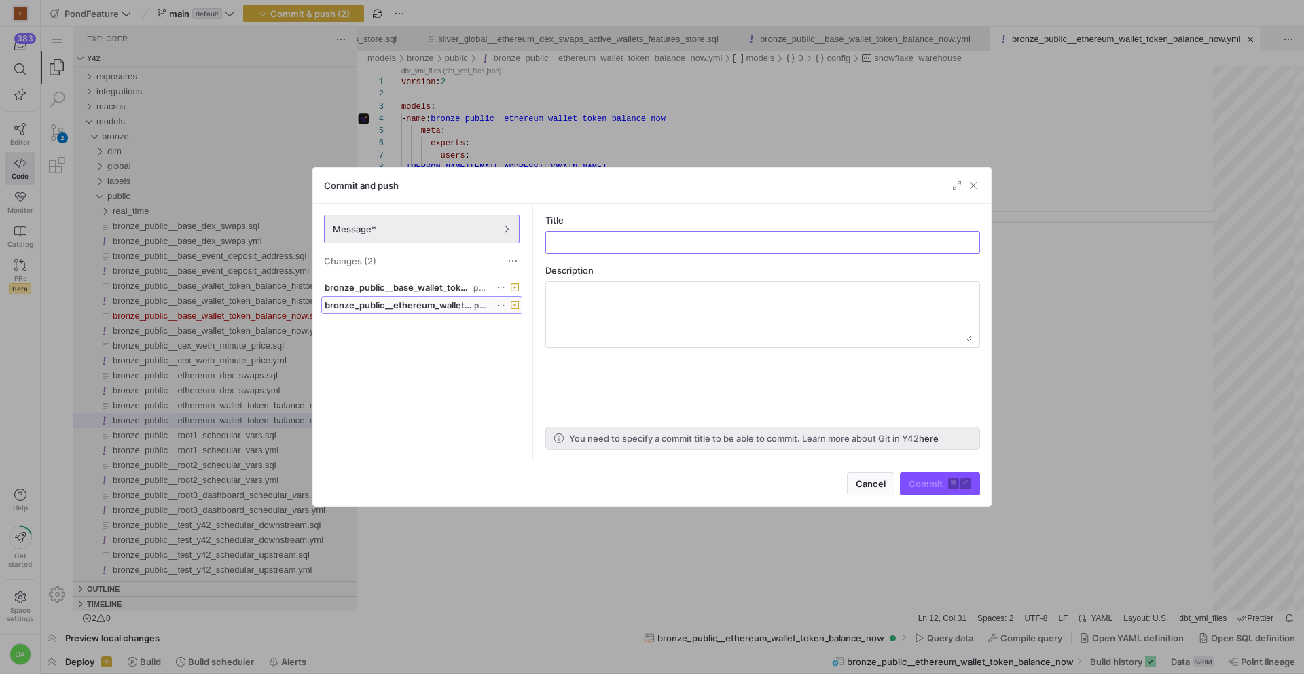
click at [444, 306] on span "bronze_public__ethereum_wallet_token_balance_now.yml" at bounding box center [398, 304] width 147 height 11
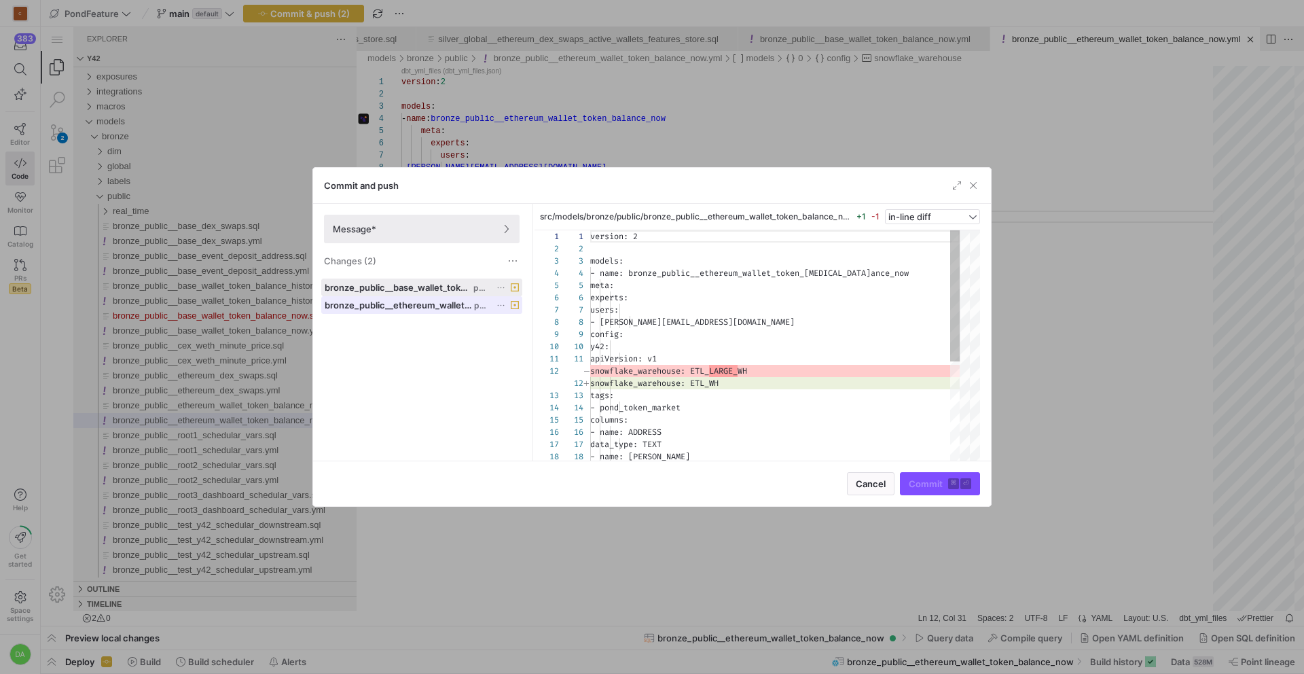
scroll to position [122, 0]
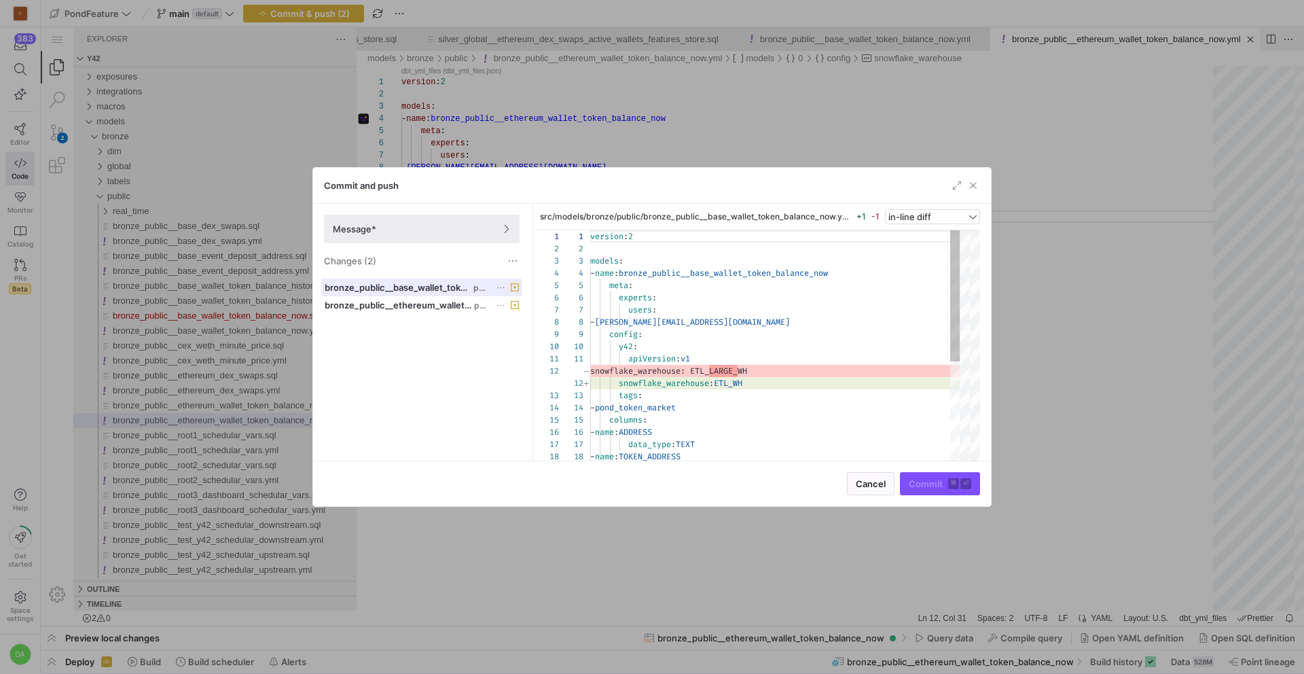
click at [447, 289] on span "bronze_public__base_wallet_token_balance_now.yml" at bounding box center [398, 287] width 146 height 11
click at [454, 234] on span at bounding box center [422, 228] width 194 height 27
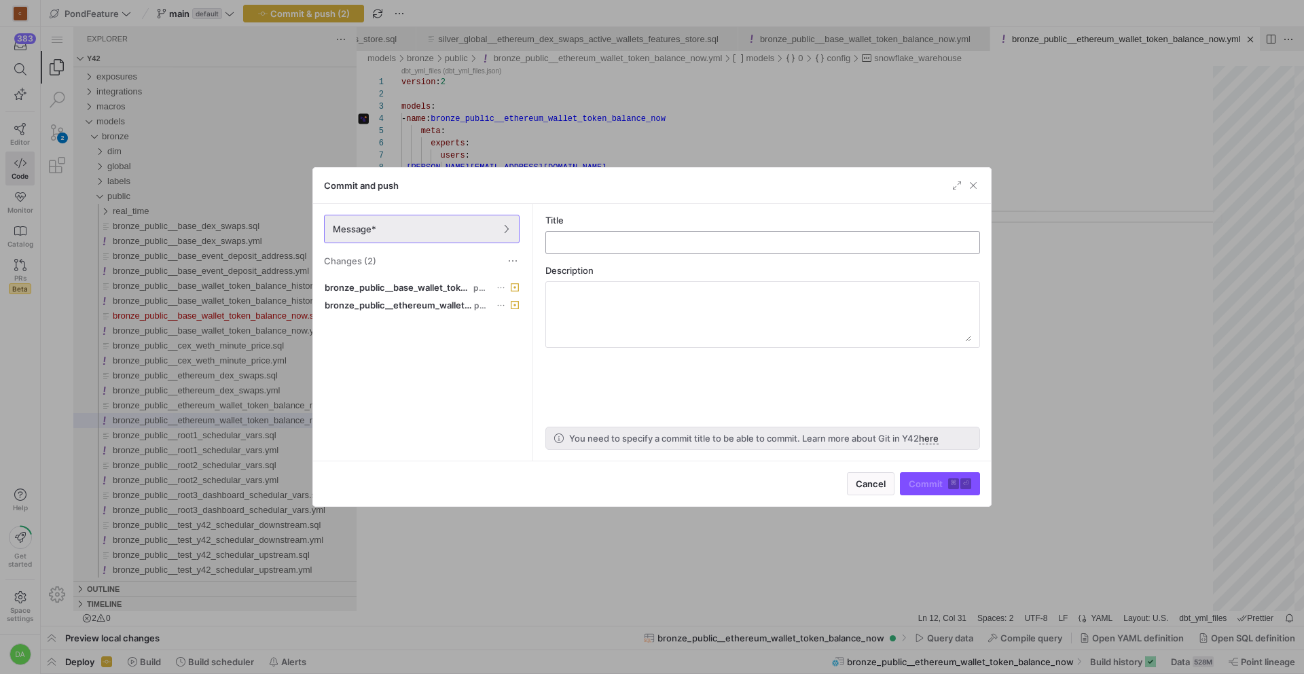
click at [606, 244] on input "text" at bounding box center [762, 242] width 411 height 11
type input "try changing ETL_LARGE_WH to ETL_WH"
click at [944, 481] on span "Commit ⌘ ⏎" at bounding box center [940, 483] width 62 height 11
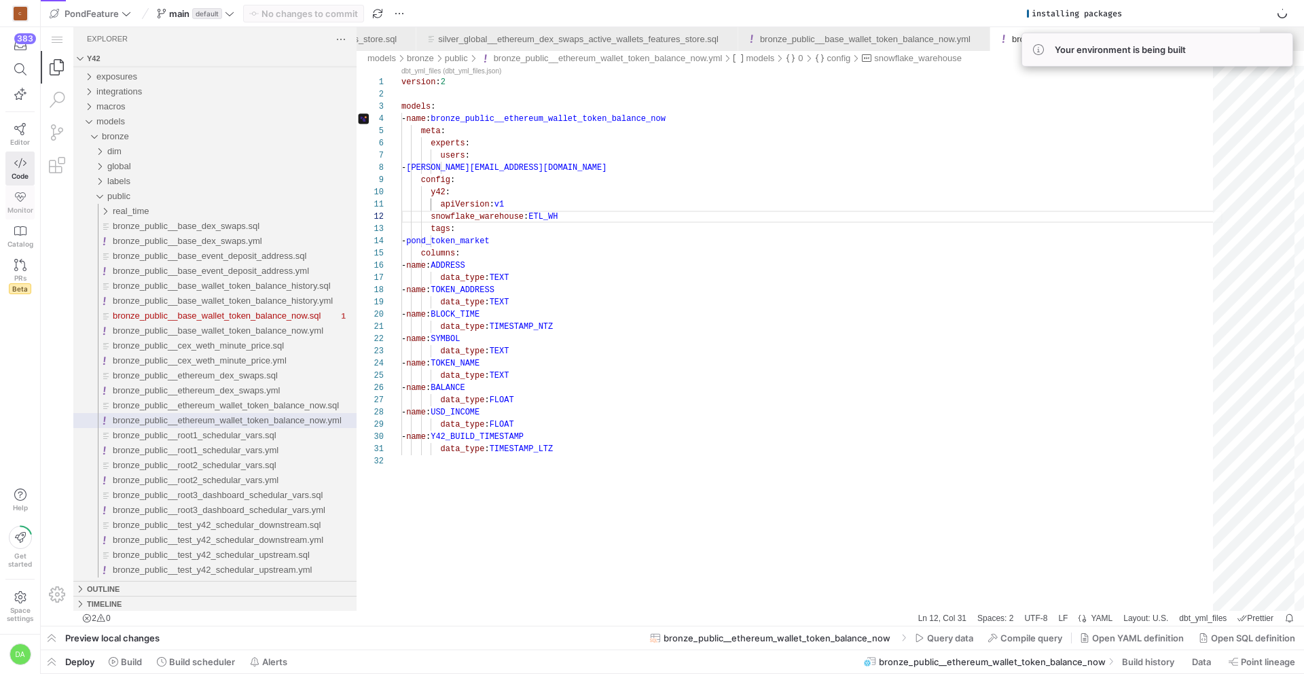
click at [25, 199] on icon at bounding box center [20, 197] width 12 height 12
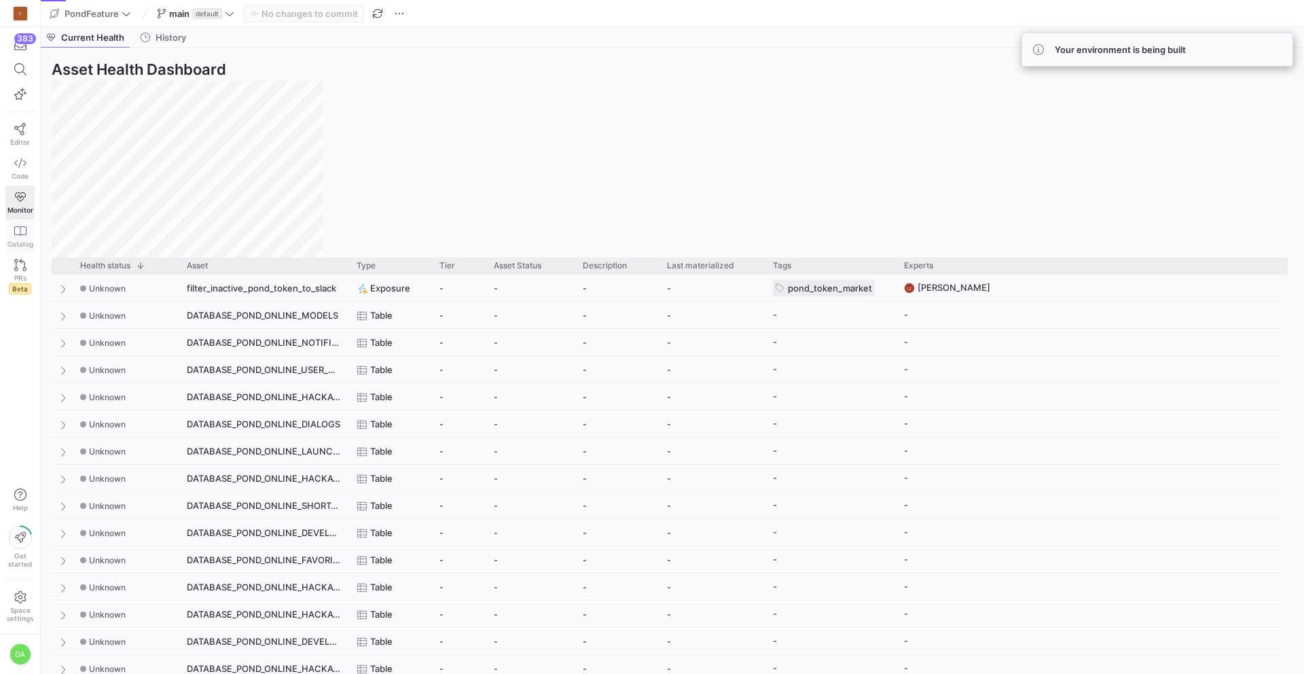
click at [19, 233] on icon at bounding box center [20, 231] width 12 height 12
